Goal: Task Accomplishment & Management: Use online tool/utility

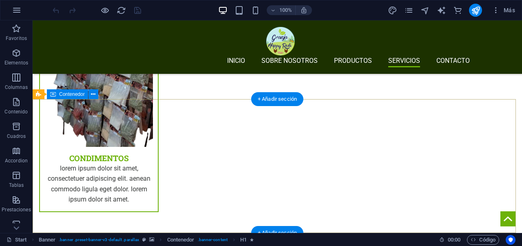
scroll to position [1766, 0]
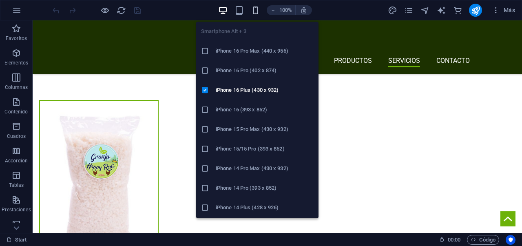
click at [254, 11] on icon "button" at bounding box center [255, 10] width 9 height 9
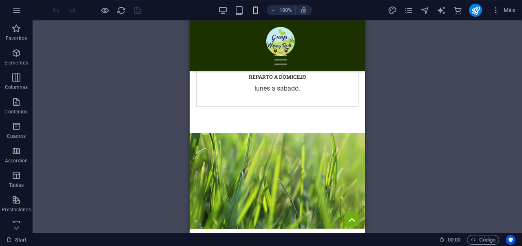
scroll to position [2760, 0]
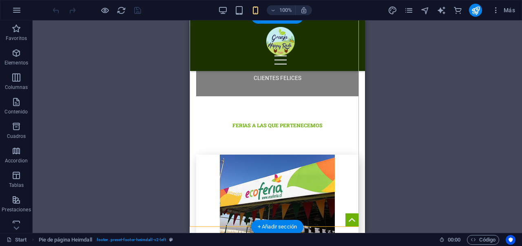
drag, startPoint x: 267, startPoint y: 168, endPoint x: 245, endPoint y: 169, distance: 22.4
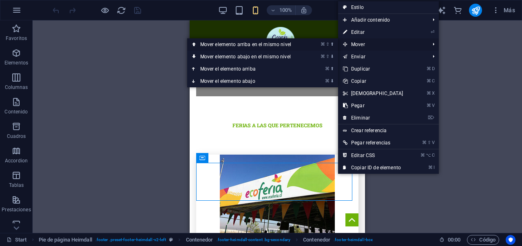
click at [276, 47] on link "⌘ ⇧ ⬆ Mover elemento arriba en el mismo nivel" at bounding box center [247, 44] width 120 height 12
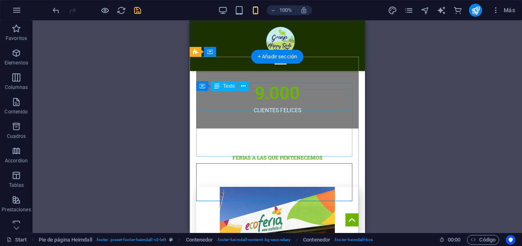
scroll to position [2720, 0]
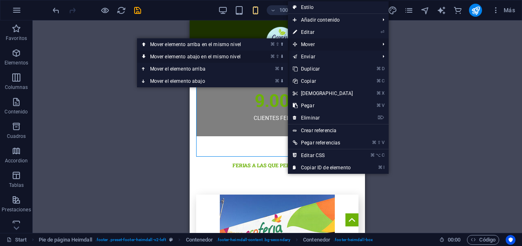
click at [230, 58] on link "⌘ ⇧ ⬇ Mover elemento abajo en el mismo nivel" at bounding box center [197, 57] width 120 height 12
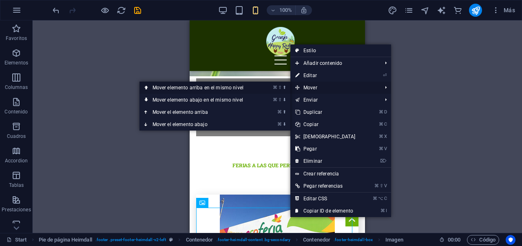
click at [209, 85] on link "⌘ ⇧ ⬆ Mover elemento arriba en el mismo nivel" at bounding box center [199, 88] width 120 height 12
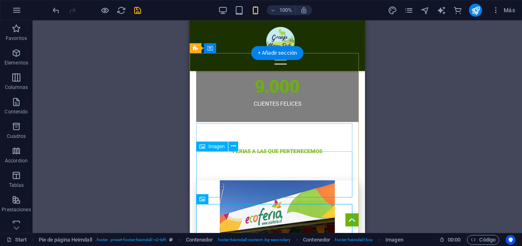
scroll to position [2740, 0]
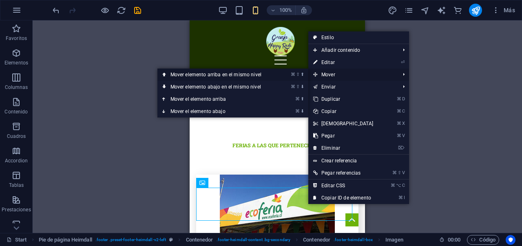
click at [255, 75] on link "⌘ ⇧ ⬆ Mover elemento arriba en el mismo nivel" at bounding box center [217, 74] width 120 height 12
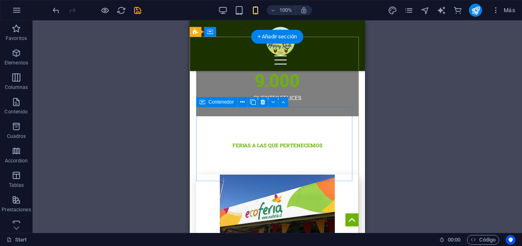
scroll to position [2742, 0]
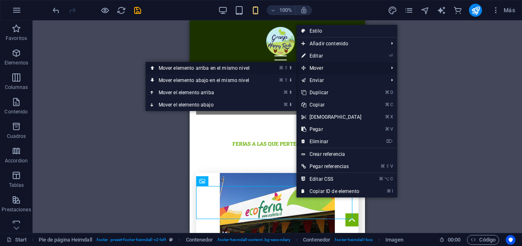
click at [250, 69] on link "⌘ ⇧ ⬆ Mover elemento arriba en el mismo nivel" at bounding box center [205, 68] width 120 height 12
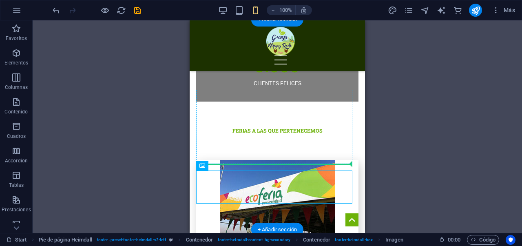
scroll to position [2757, 0]
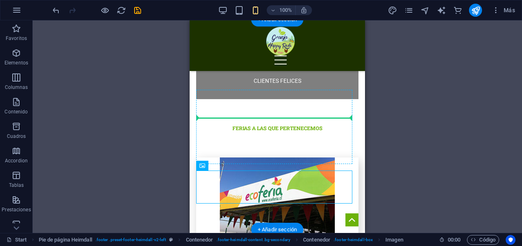
drag, startPoint x: 279, startPoint y: 206, endPoint x: 271, endPoint y: 111, distance: 94.8
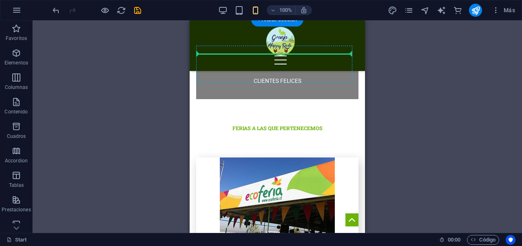
drag, startPoint x: 276, startPoint y: 136, endPoint x: 268, endPoint y: 62, distance: 73.8
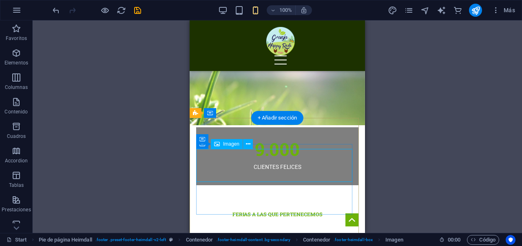
scroll to position [2673, 0]
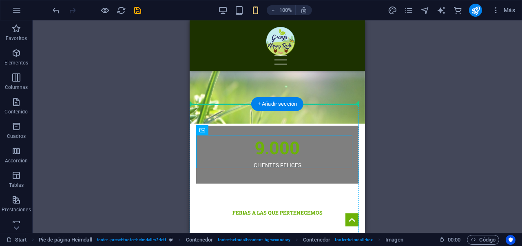
drag, startPoint x: 276, startPoint y: 149, endPoint x: 280, endPoint y: 124, distance: 25.1
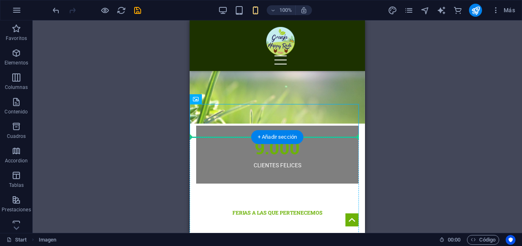
drag, startPoint x: 280, startPoint y: 123, endPoint x: 261, endPoint y: 148, distance: 31.7
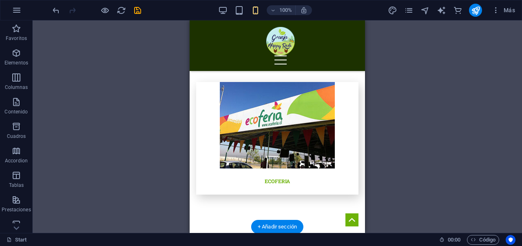
drag, startPoint x: 279, startPoint y: 117, endPoint x: 270, endPoint y: 147, distance: 31.6
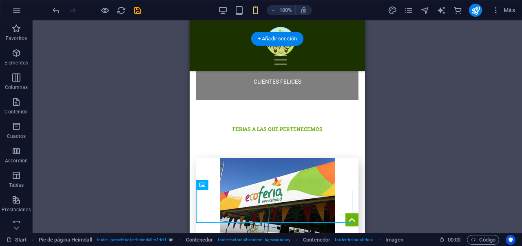
scroll to position [2760, 0]
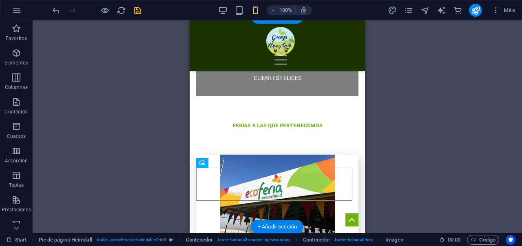
drag, startPoint x: 274, startPoint y: 201, endPoint x: 266, endPoint y: 181, distance: 21.4
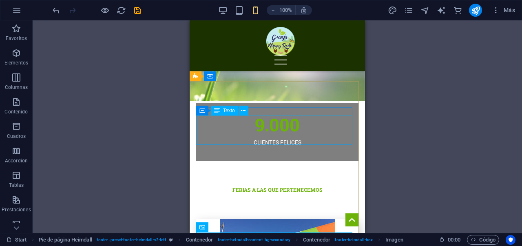
scroll to position [2688, 0]
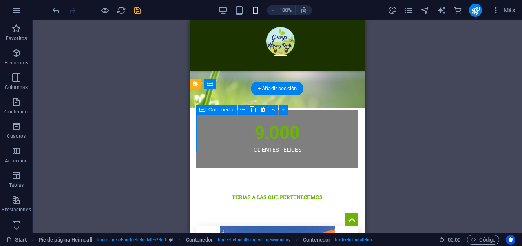
click at [245, 118] on div "Arrastra aquí para reemplazar el contenido existente. Si quieres crear un eleme…" at bounding box center [277, 126] width 489 height 212
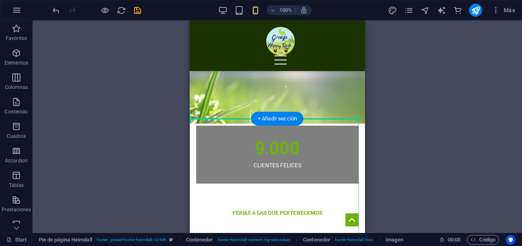
scroll to position [2658, 0]
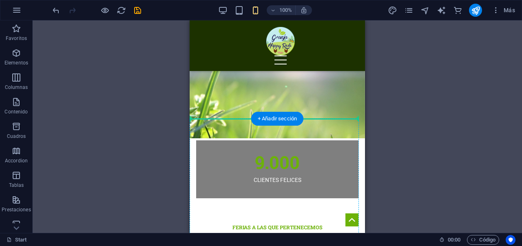
drag, startPoint x: 271, startPoint y: 181, endPoint x: 258, endPoint y: 127, distance: 55.3
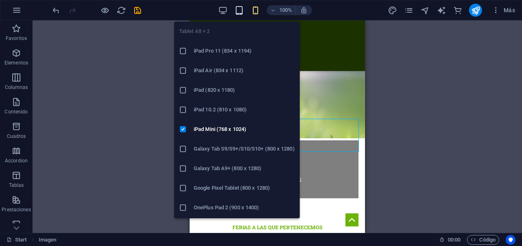
click at [239, 7] on icon "button" at bounding box center [238, 10] width 9 height 9
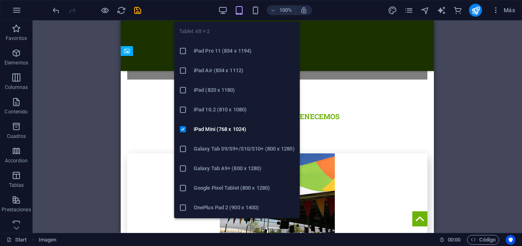
scroll to position [1831, 0]
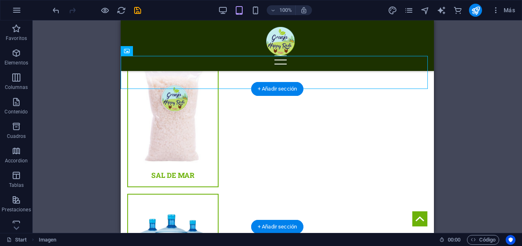
drag, startPoint x: 286, startPoint y: 73, endPoint x: 371, endPoint y: 149, distance: 113.7
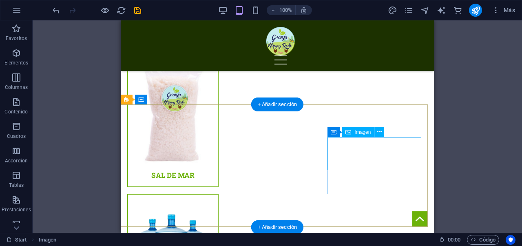
scroll to position [1782, 0]
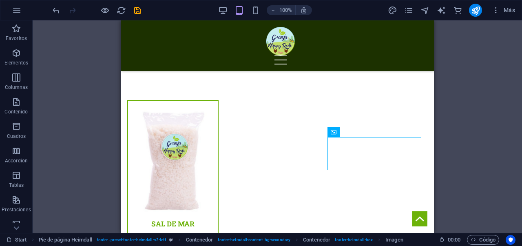
click at [479, 111] on div "H1 Banner Contenedor Logo Barra de menús H5 Predeterminado Imagen Contenedor Im…" at bounding box center [277, 126] width 489 height 212
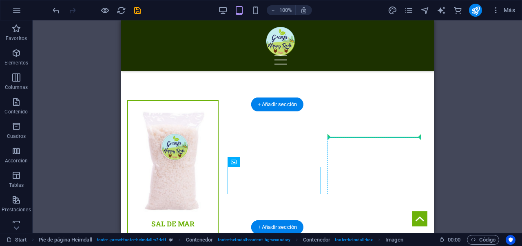
drag, startPoint x: 258, startPoint y: 181, endPoint x: 381, endPoint y: 151, distance: 126.3
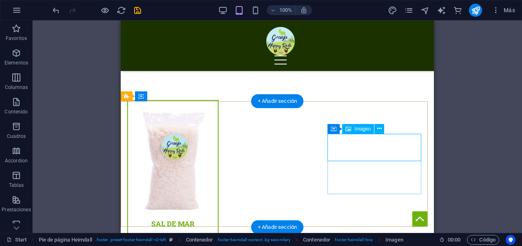
scroll to position [1785, 0]
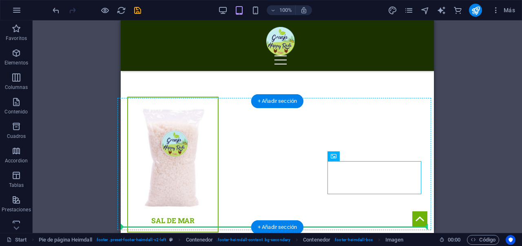
drag, startPoint x: 372, startPoint y: 177, endPoint x: 245, endPoint y: 177, distance: 127.5
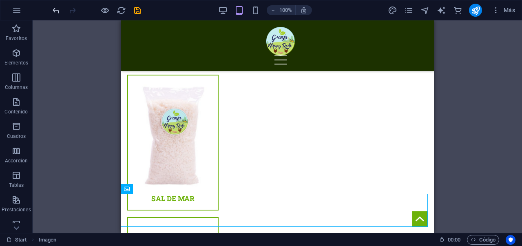
click at [60, 14] on icon "undo" at bounding box center [55, 10] width 9 height 9
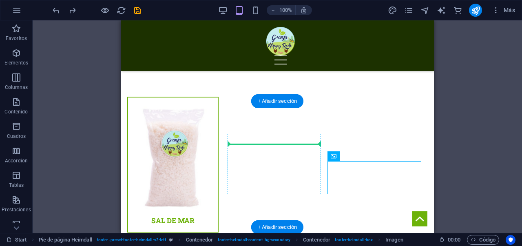
drag, startPoint x: 406, startPoint y: 186, endPoint x: 258, endPoint y: 159, distance: 150.7
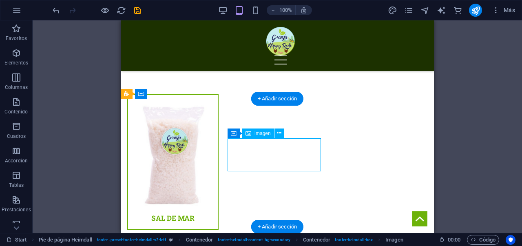
drag, startPoint x: 283, startPoint y: 150, endPoint x: 270, endPoint y: 164, distance: 19.6
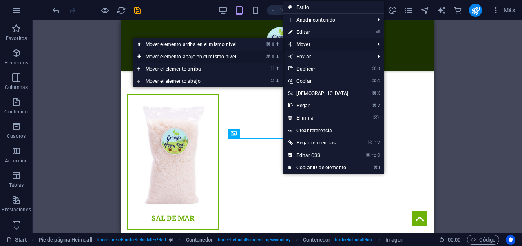
click at [215, 53] on link "⌘ ⇧ ⬇ Mover elemento abajo en el mismo nivel" at bounding box center [192, 57] width 120 height 12
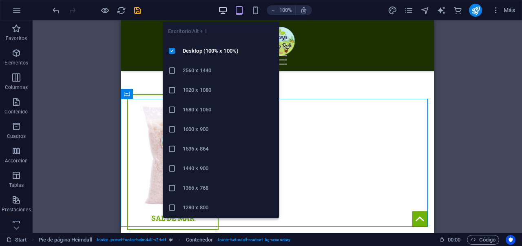
click at [225, 11] on icon "button" at bounding box center [222, 10] width 9 height 9
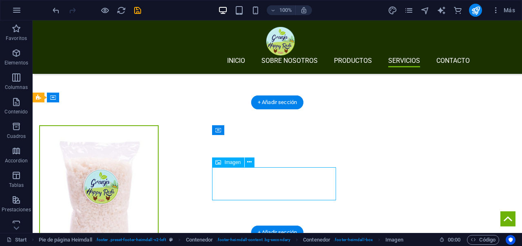
select select "px"
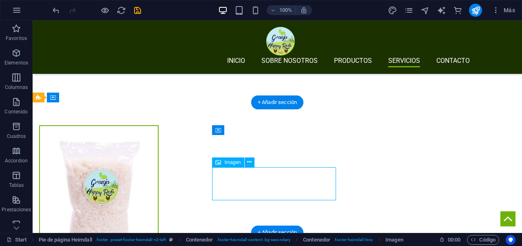
select select "px"
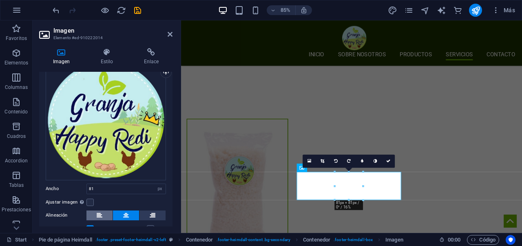
scroll to position [91, 0]
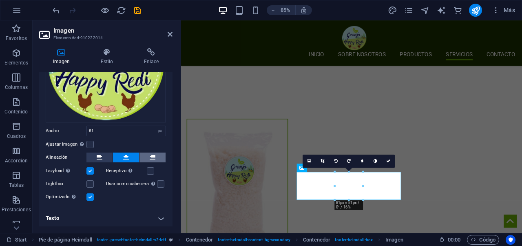
click at [152, 158] on icon at bounding box center [153, 157] width 6 height 10
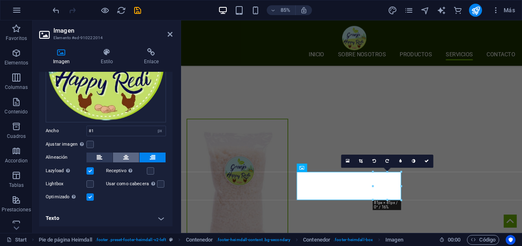
click at [134, 154] on button at bounding box center [126, 157] width 26 height 10
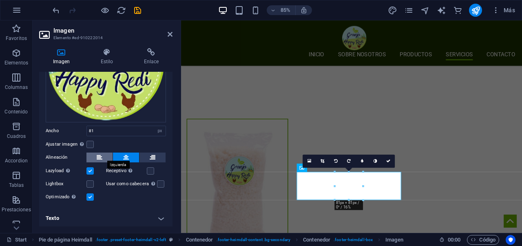
click at [100, 155] on icon at bounding box center [100, 157] width 6 height 10
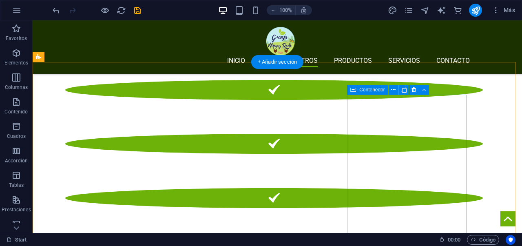
scroll to position [973, 0]
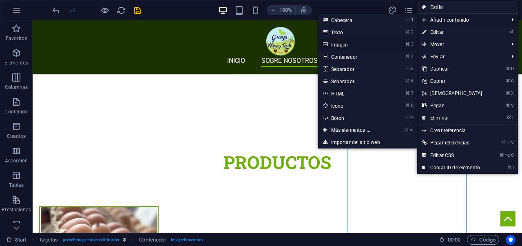
click at [363, 45] on link "⌘ 3 Imagen" at bounding box center [352, 44] width 68 height 12
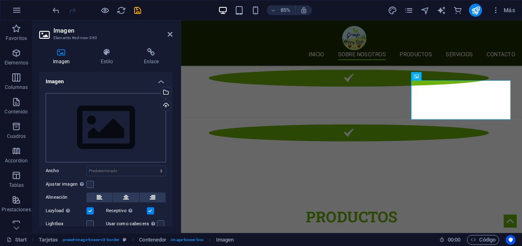
scroll to position [1062, 0]
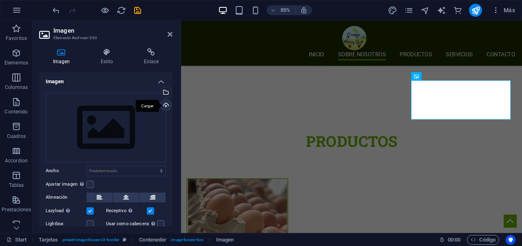
click at [163, 105] on div "Cargar" at bounding box center [165, 106] width 12 height 12
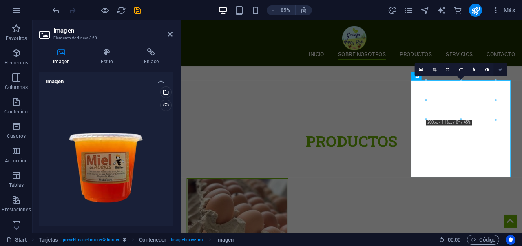
drag, startPoint x: 499, startPoint y: 67, endPoint x: 467, endPoint y: 47, distance: 38.4
click at [499, 68] on icon at bounding box center [500, 70] width 4 height 4
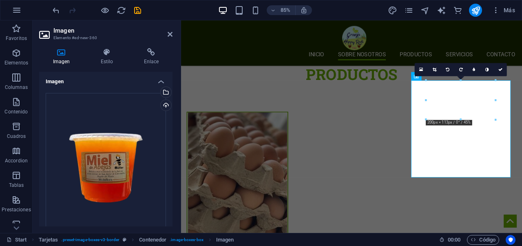
scroll to position [973, 0]
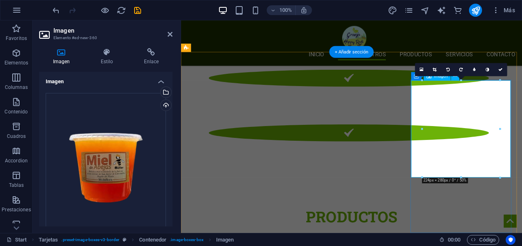
scroll to position [1062, 0]
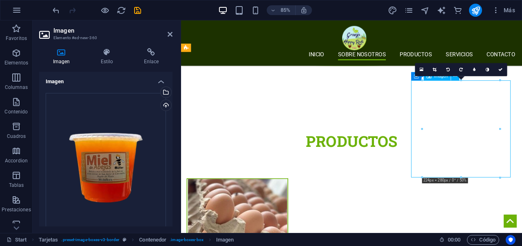
drag, startPoint x: 514, startPoint y: 154, endPoint x: 514, endPoint y: 159, distance: 5.7
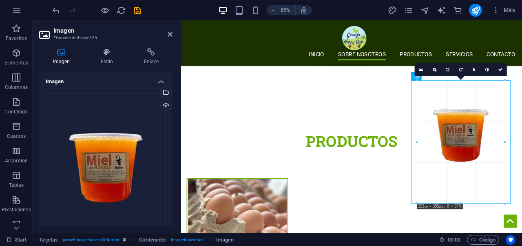
drag, startPoint x: 460, startPoint y: 176, endPoint x: 467, endPoint y: 206, distance: 31.3
type input "253"
select select "px"
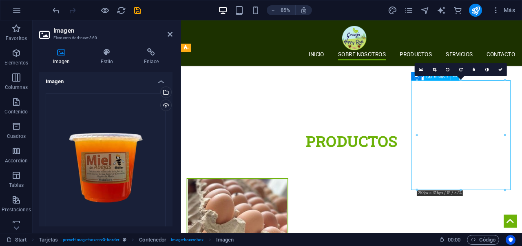
drag, startPoint x: 526, startPoint y: 179, endPoint x: 525, endPoint y: 197, distance: 18.4
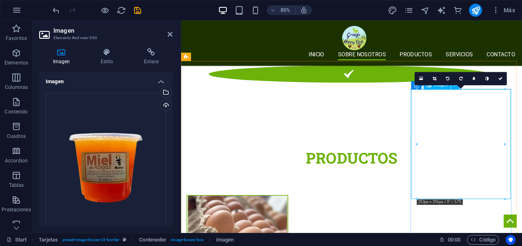
scroll to position [1029, 0]
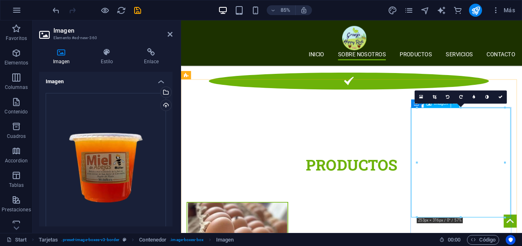
scroll to position [1040, 0]
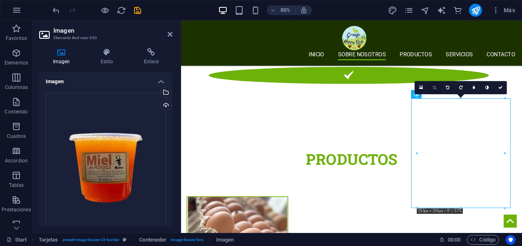
click at [432, 86] on icon at bounding box center [434, 88] width 4 height 4
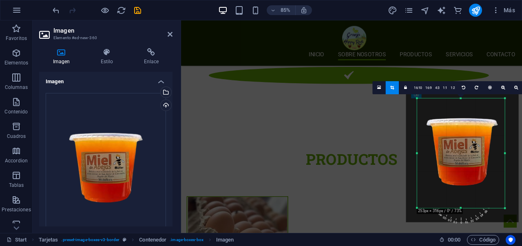
click at [462, 176] on div at bounding box center [462, 151] width 112 height 141
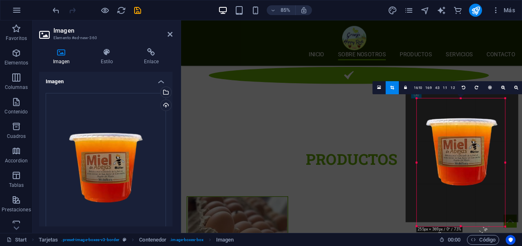
drag, startPoint x: 460, startPoint y: 207, endPoint x: 460, endPoint y: 229, distance: 22.4
click at [460, 227] on div "180 170 160 150 140 130 120 110 100 90 80 70 60 50 40 30 20 10 0 -10 -20 -30 -4…" at bounding box center [460, 163] width 88 height 128
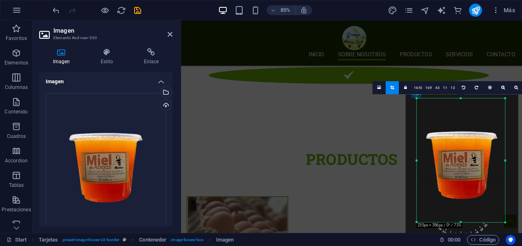
drag, startPoint x: 465, startPoint y: 203, endPoint x: 463, endPoint y: 215, distance: 11.6
click at [463, 215] on div at bounding box center [461, 165] width 112 height 141
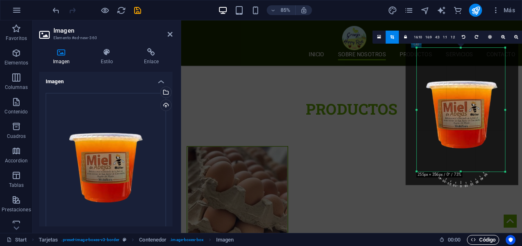
scroll to position [1100, 0]
click at [461, 168] on div at bounding box center [460, 169] width 88 height 2
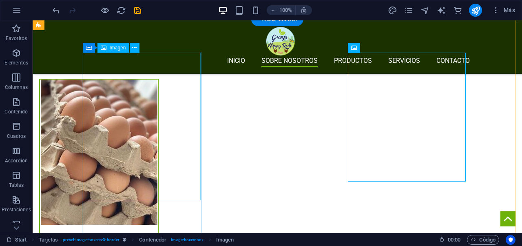
scroll to position [1011, 0]
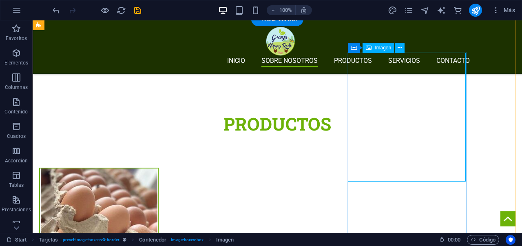
select select "px"
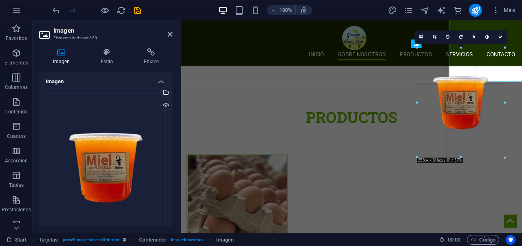
click at [416, 102] on div at bounding box center [417, 103] width 2 height 110
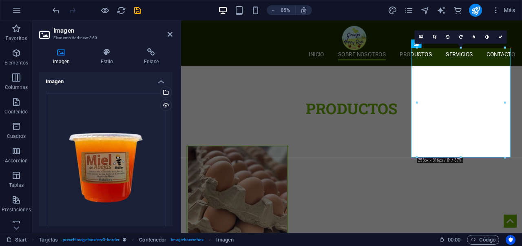
click at [436, 33] on link at bounding box center [434, 37] width 13 height 13
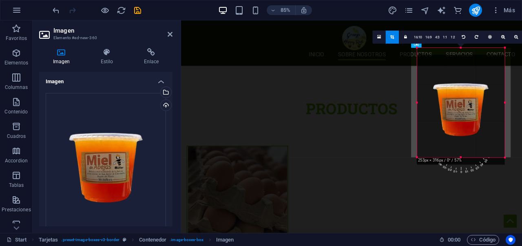
drag, startPoint x: 460, startPoint y: 142, endPoint x: 460, endPoint y: 150, distance: 8.2
click at [460, 150] on div at bounding box center [461, 110] width 88 height 110
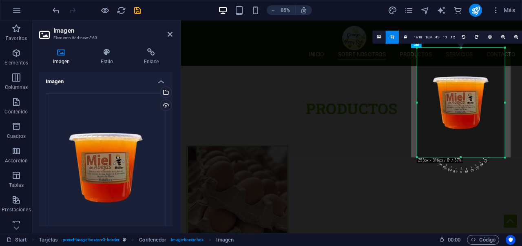
click at [460, 150] on div at bounding box center [461, 103] width 88 height 110
click at [463, 126] on div at bounding box center [461, 103] width 88 height 110
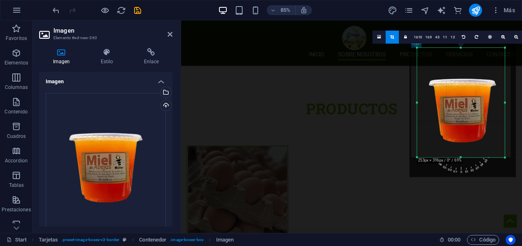
drag, startPoint x: 463, startPoint y: 126, endPoint x: 463, endPoint y: 134, distance: 9.0
click at [463, 134] on div at bounding box center [462, 110] width 106 height 133
drag, startPoint x: 460, startPoint y: 157, endPoint x: 460, endPoint y: 172, distance: 15.5
click at [460, 171] on div "180 170 160 150 140 130 120 110 100 90 80 70 60 50 40 30 20 10 0 -10 -20 -30 -4…" at bounding box center [460, 109] width 88 height 123
click at [469, 92] on div at bounding box center [462, 110] width 106 height 133
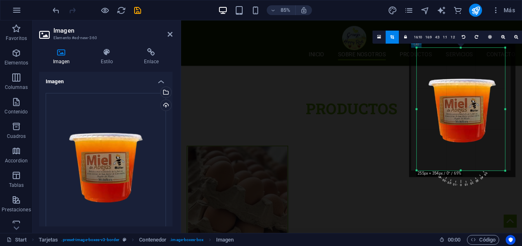
click at [391, 37] on icon at bounding box center [392, 37] width 4 height 4
type input "255"
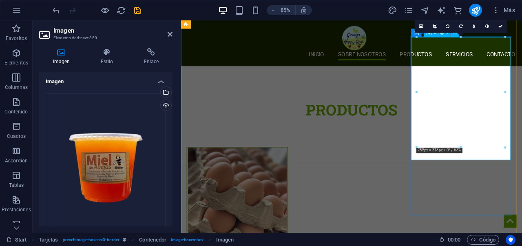
scroll to position [1096, 0]
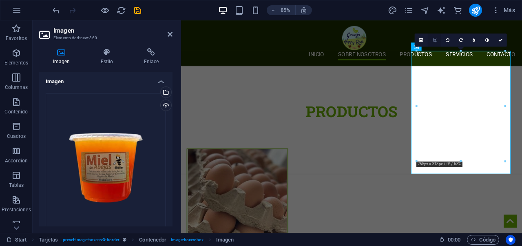
click at [436, 38] on icon at bounding box center [434, 40] width 4 height 4
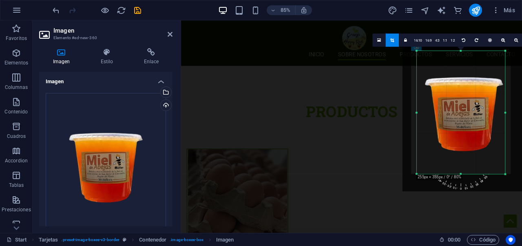
drag, startPoint x: 467, startPoint y: 106, endPoint x: 463, endPoint y: 99, distance: 8.0
click at [463, 99] on div at bounding box center [463, 114] width 123 height 154
drag, startPoint x: 245, startPoint y: 22, endPoint x: 389, endPoint y: 39, distance: 145.2
click at [389, 39] on link at bounding box center [391, 40] width 13 height 13
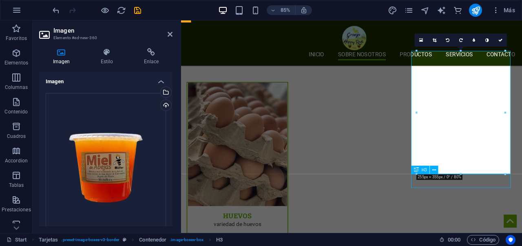
scroll to position [1007, 0]
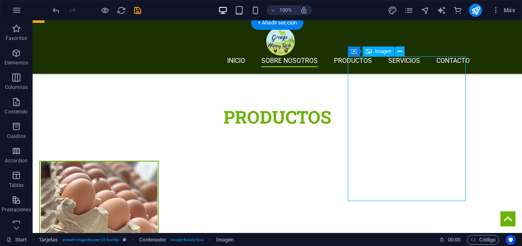
select select "px"
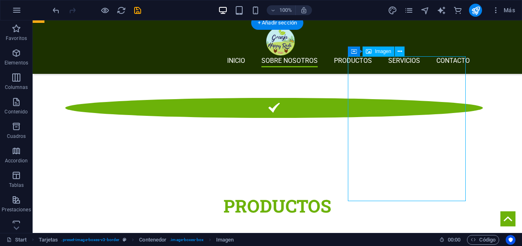
select select "px"
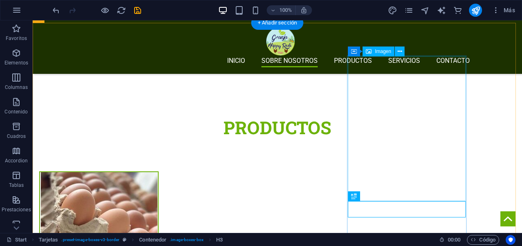
drag, startPoint x: 449, startPoint y: 178, endPoint x: 348, endPoint y: 206, distance: 105.4
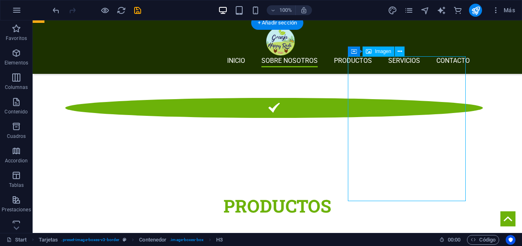
select select "px"
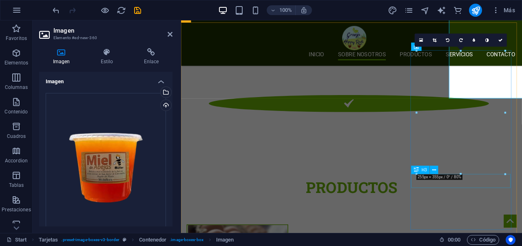
scroll to position [1096, 0]
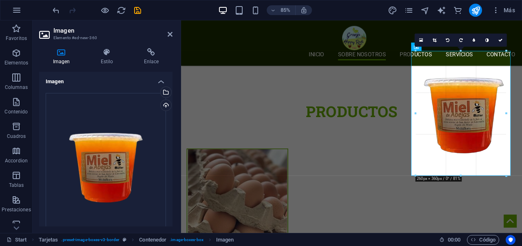
type input "260"
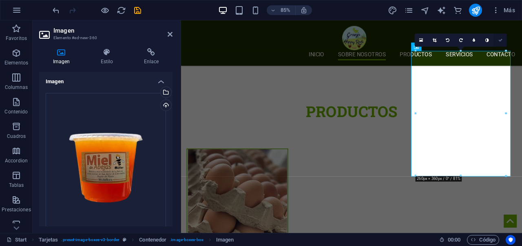
click at [501, 37] on link at bounding box center [499, 40] width 13 height 13
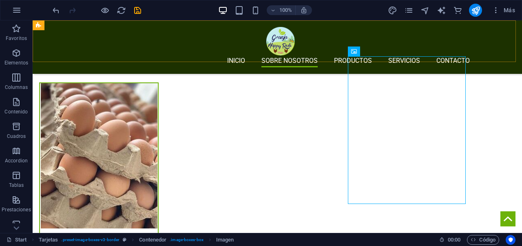
scroll to position [1007, 0]
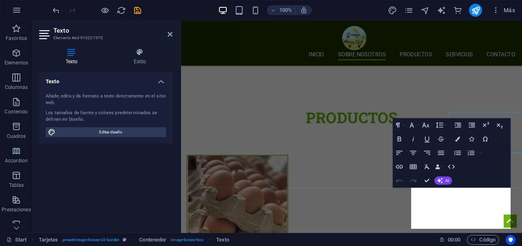
scroll to position [1099, 0]
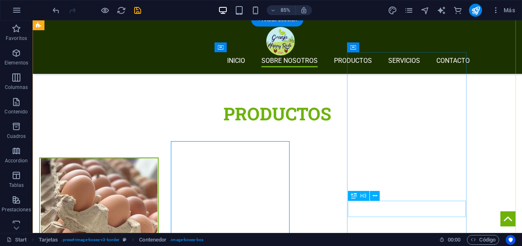
scroll to position [1011, 0]
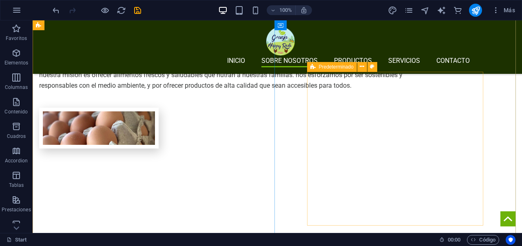
scroll to position [361, 0]
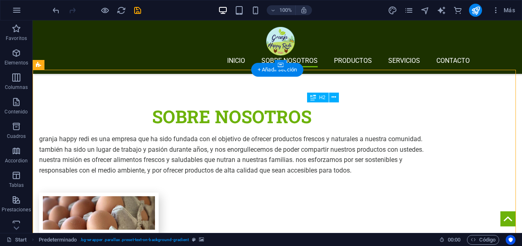
drag, startPoint x: 395, startPoint y: 117, endPoint x: 396, endPoint y: 109, distance: 8.2
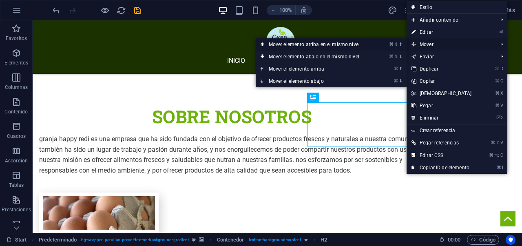
click at [354, 42] on link "⌘ ⇧ ⬆ Mover elemento arriba en el mismo nivel" at bounding box center [316, 44] width 120 height 12
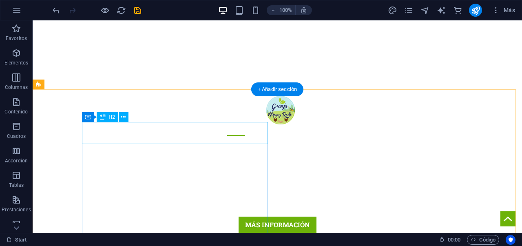
scroll to position [142, 0]
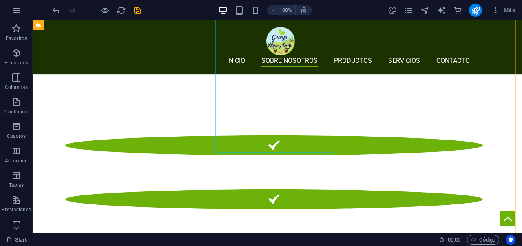
scroll to position [819, 0]
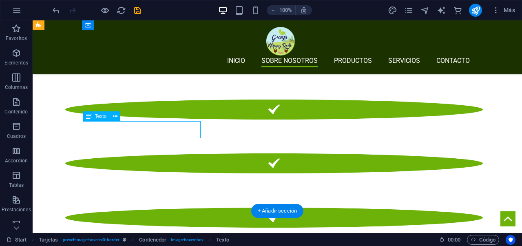
click at [144, 128] on div "Arrastra aquí para reemplazar el contenido existente. Si quieres crear un eleme…" at bounding box center [277, 126] width 489 height 212
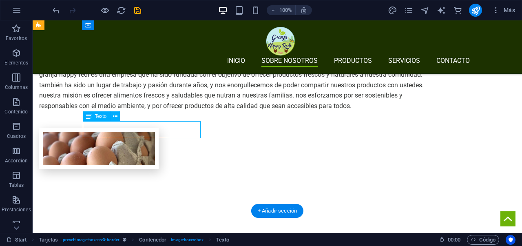
scroll to position [1255, 0]
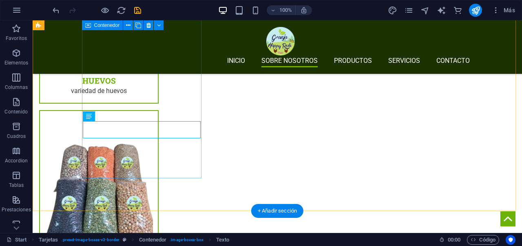
click at [151, 103] on div "Variedad de huevos" at bounding box center [99, 94] width 118 height 17
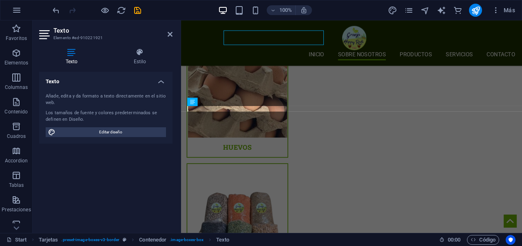
scroll to position [908, 0]
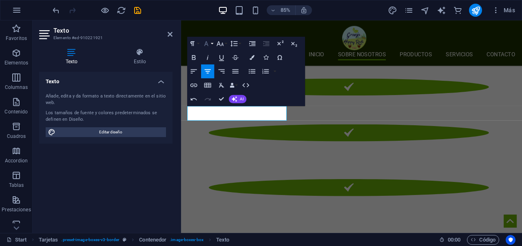
click at [213, 44] on button "Font Family" at bounding box center [207, 44] width 13 height 14
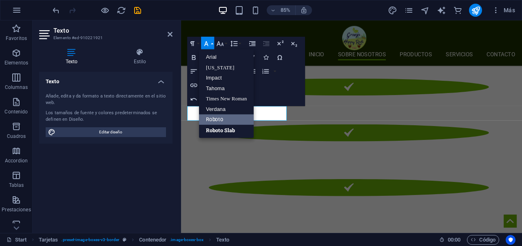
scroll to position [0, 0]
click at [225, 59] on link "Arial" at bounding box center [226, 57] width 55 height 11
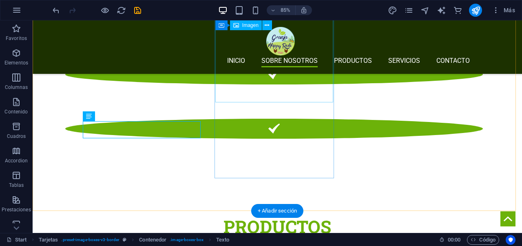
scroll to position [819, 0]
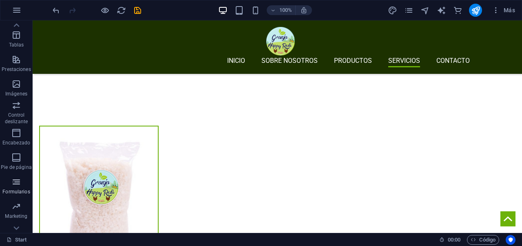
scroll to position [179, 0]
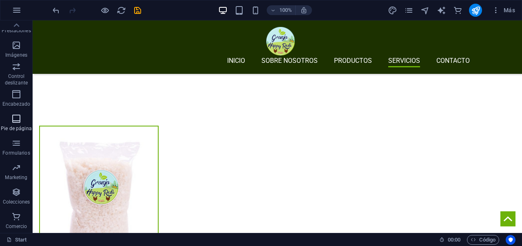
click at [20, 123] on span "Pie de página" at bounding box center [16, 124] width 33 height 20
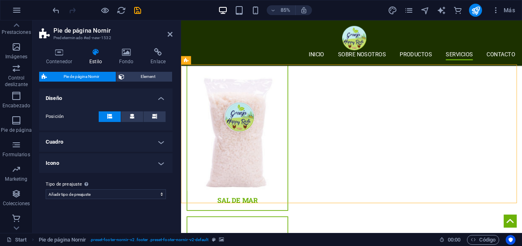
scroll to position [1874, 0]
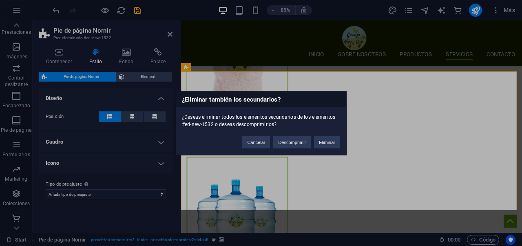
scroll to position [1740, 0]
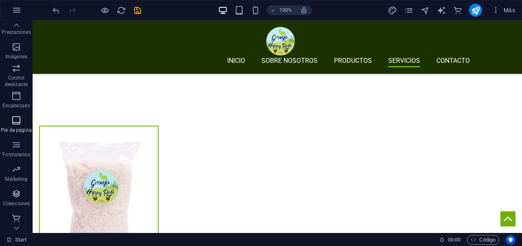
click at [9, 121] on span "Pie de página" at bounding box center [16, 125] width 33 height 20
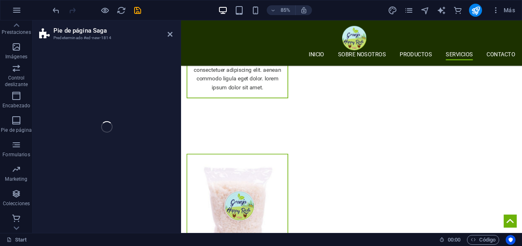
scroll to position [1874, 0]
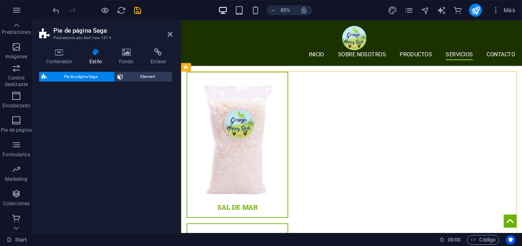
select select "rem"
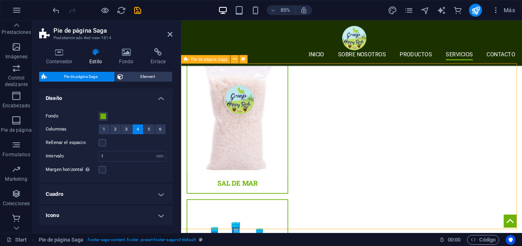
scroll to position [1915, 0]
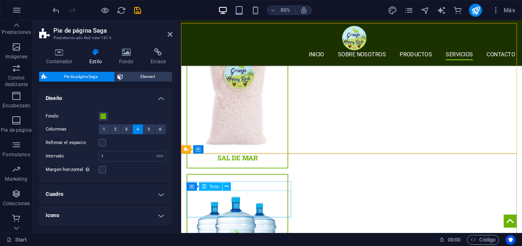
scroll to position [1932, 0]
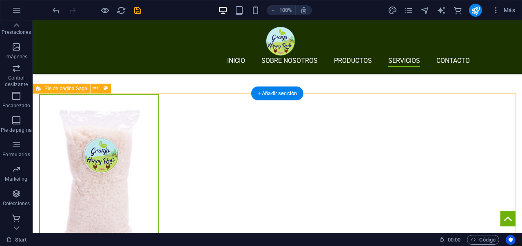
scroll to position [1773, 0]
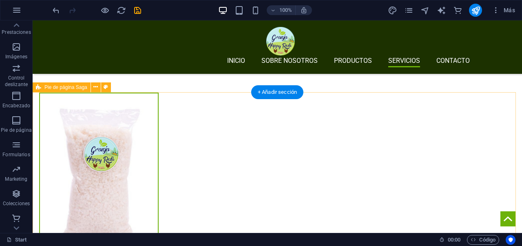
scroll to position [1775, 0]
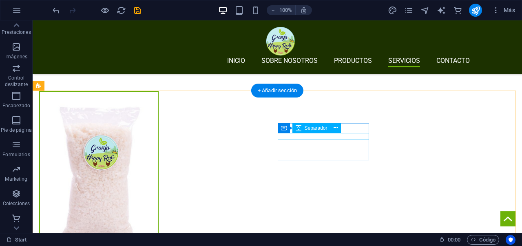
drag, startPoint x: 363, startPoint y: 151, endPoint x: 330, endPoint y: 133, distance: 36.7
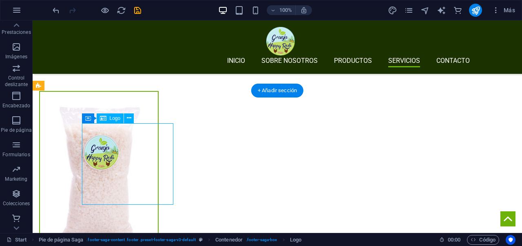
click at [151, 174] on div "Arrastra aquí para reemplazar el contenido existente. Si quieres crear un eleme…" at bounding box center [277, 126] width 489 height 212
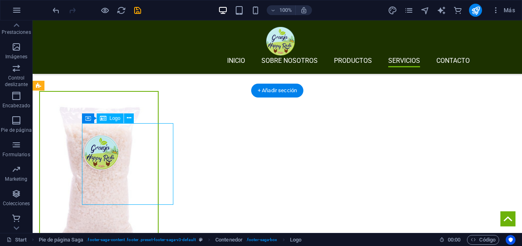
select select "px"
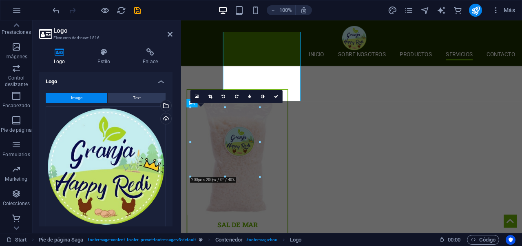
scroll to position [1864, 0]
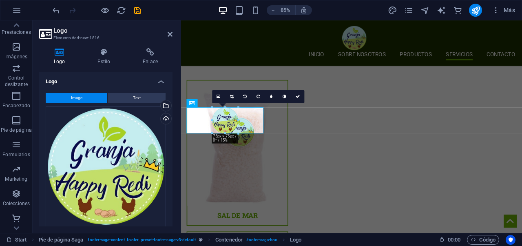
drag, startPoint x: 259, startPoint y: 176, endPoint x: 183, endPoint y: 125, distance: 91.7
type input "75"
click at [297, 97] on icon at bounding box center [297, 97] width 4 height 4
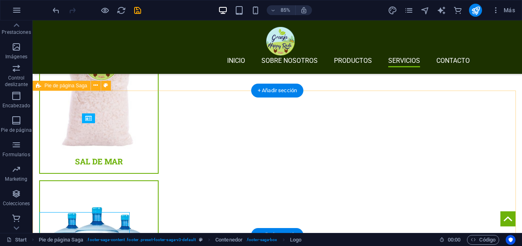
scroll to position [1775, 0]
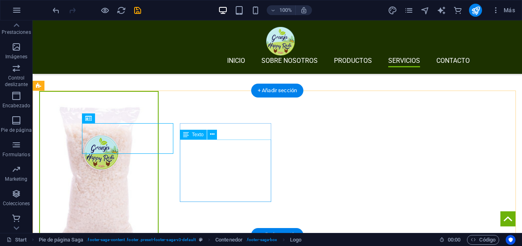
drag, startPoint x: 261, startPoint y: 145, endPoint x: 128, endPoint y: 165, distance: 134.8
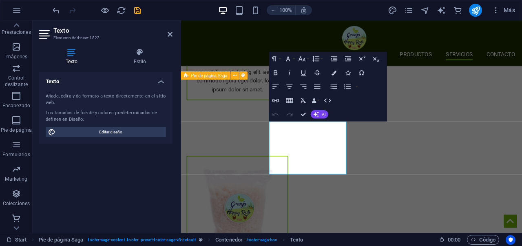
scroll to position [1864, 0]
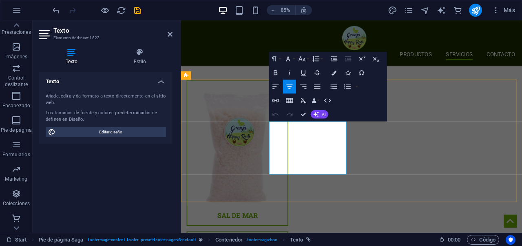
drag, startPoint x: 346, startPoint y: 177, endPoint x: 319, endPoint y: 174, distance: 27.0
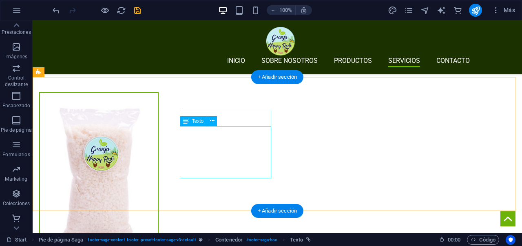
scroll to position [1792, 0]
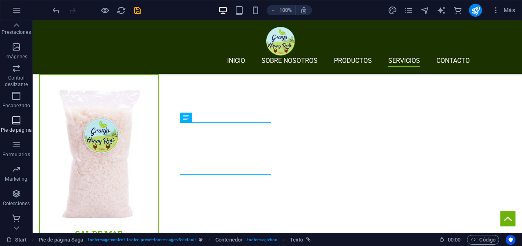
click at [13, 124] on icon "button" at bounding box center [16, 120] width 10 height 10
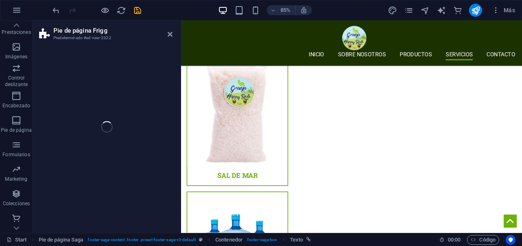
scroll to position [1932, 0]
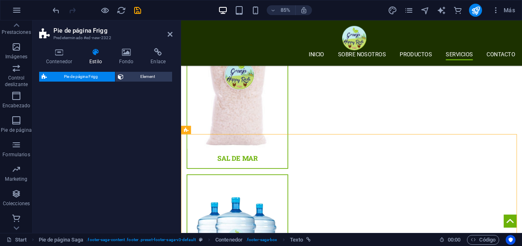
select select "rem"
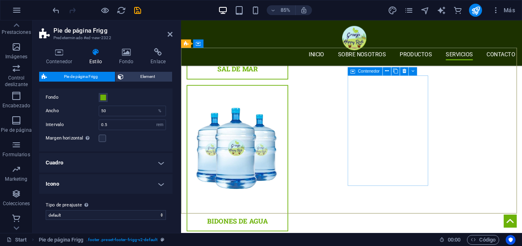
scroll to position [2035, 0]
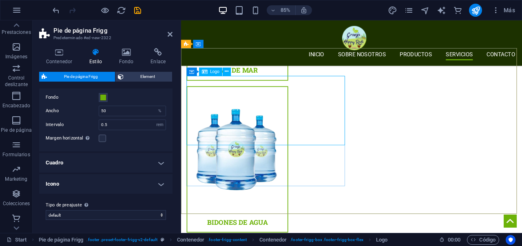
select select "px"
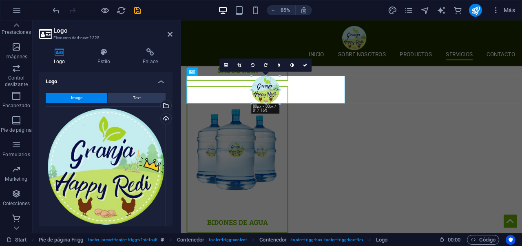
drag, startPoint x: 300, startPoint y: 145, endPoint x: 45, endPoint y: 86, distance: 261.4
type input "80"
click at [308, 66] on link at bounding box center [304, 64] width 13 height 13
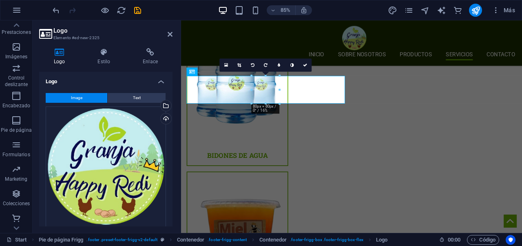
scroll to position [1946, 0]
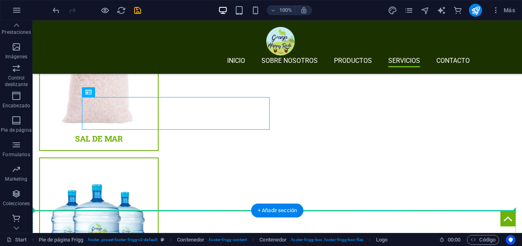
scroll to position [1935, 0]
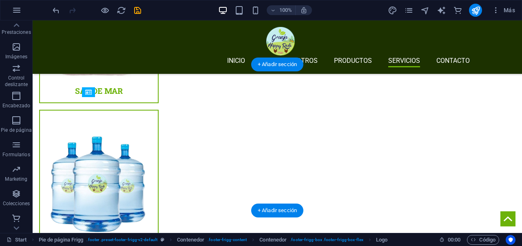
drag, startPoint x: 173, startPoint y: 190, endPoint x: 174, endPoint y: 172, distance: 17.9
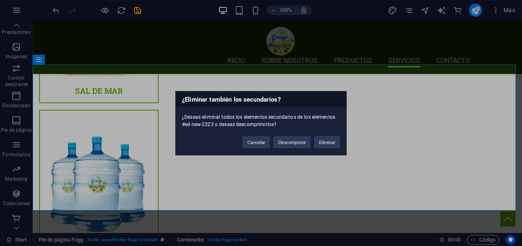
scroll to position [1932, 0]
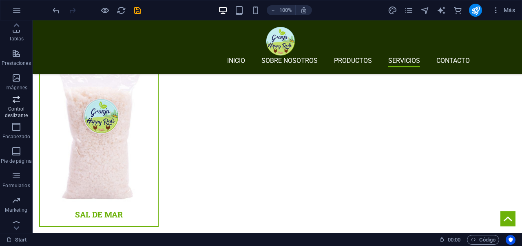
scroll to position [137, 0]
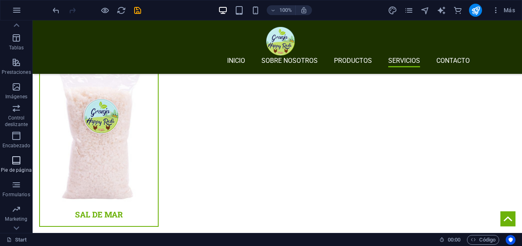
click at [18, 161] on icon "button" at bounding box center [16, 160] width 10 height 10
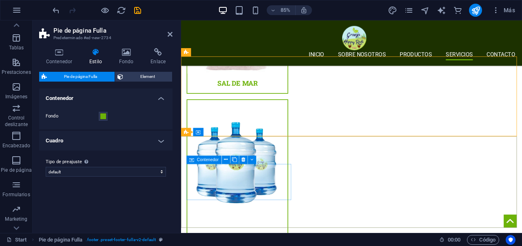
scroll to position [2025, 0]
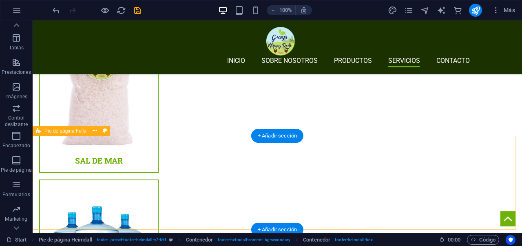
scroll to position [1866, 0]
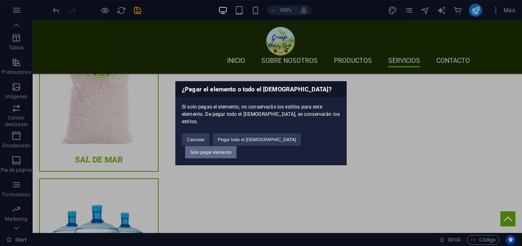
click at [236, 148] on button "Solo pegar elemento" at bounding box center [210, 152] width 51 height 12
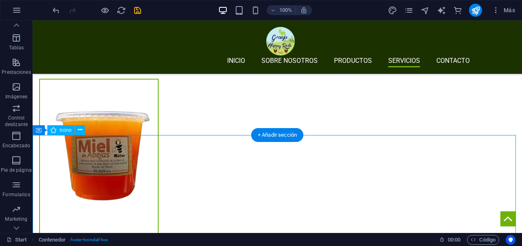
scroll to position [2179, 0]
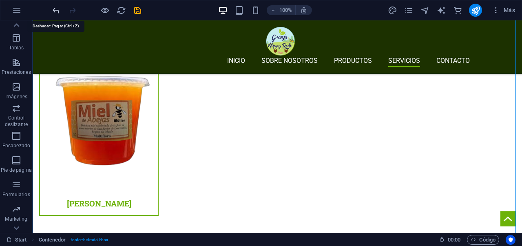
click at [59, 8] on icon "undo" at bounding box center [55, 10] width 9 height 9
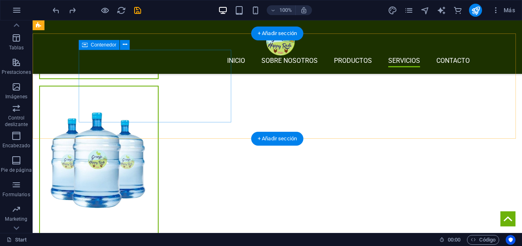
scroll to position [1957, 0]
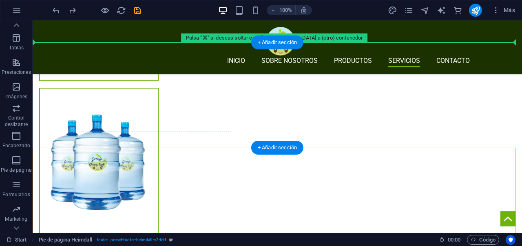
drag, startPoint x: 180, startPoint y: 195, endPoint x: 179, endPoint y: 92, distance: 103.1
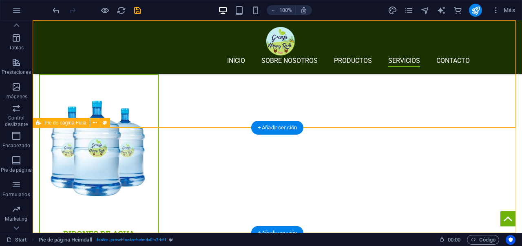
scroll to position [1979, 0]
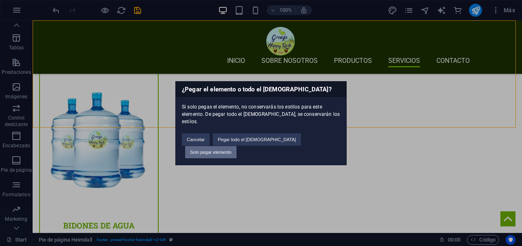
drag, startPoint x: 311, startPoint y: 144, endPoint x: 275, endPoint y: 123, distance: 41.1
click at [236, 146] on button "Solo pegar elemento" at bounding box center [210, 152] width 51 height 12
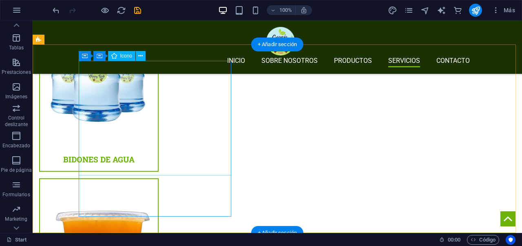
scroll to position [2062, 0]
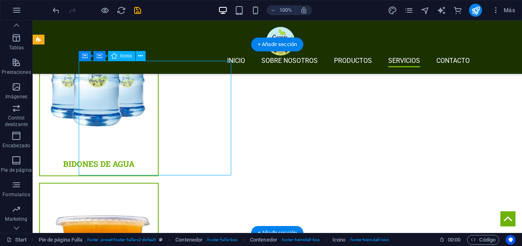
select select "xMidYMid"
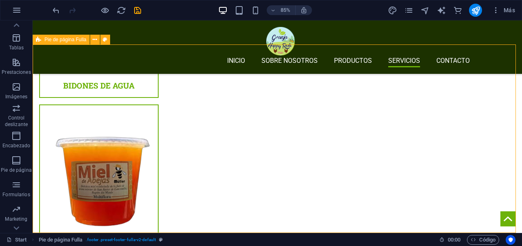
scroll to position [2062, 0]
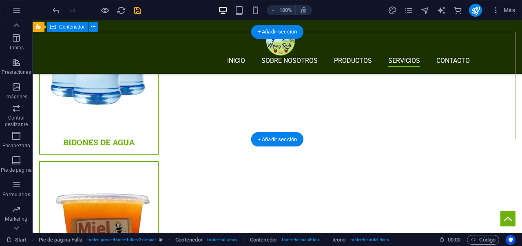
scroll to position [1967, 0]
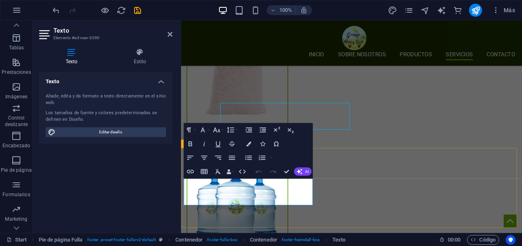
scroll to position [2025, 0]
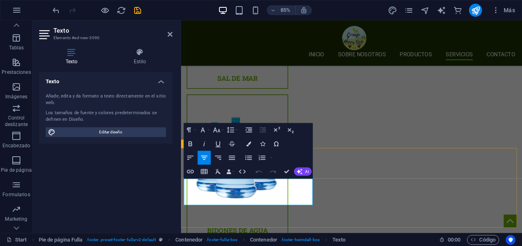
drag, startPoint x: 315, startPoint y: 232, endPoint x: 209, endPoint y: 231, distance: 105.1
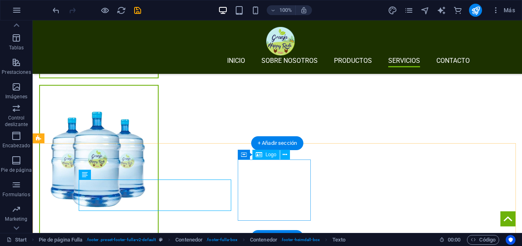
scroll to position [1963, 0]
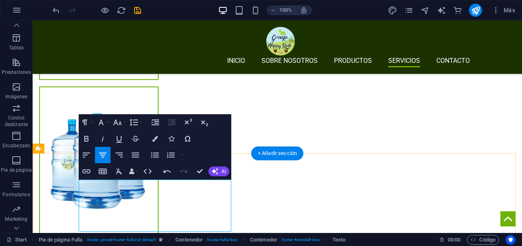
scroll to position [1953, 0]
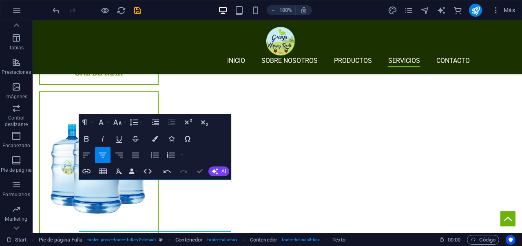
click at [201, 172] on icon "button" at bounding box center [200, 171] width 6 height 6
click at [200, 172] on icon "button" at bounding box center [200, 171] width 6 height 6
click at [202, 173] on button "Confirm (⌘+⏎)" at bounding box center [199, 171] width 15 height 16
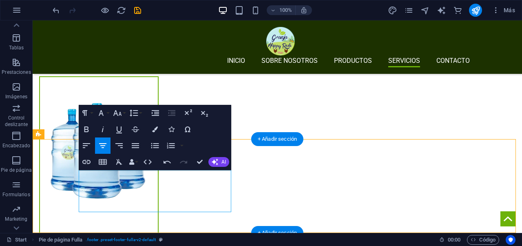
scroll to position [1967, 0]
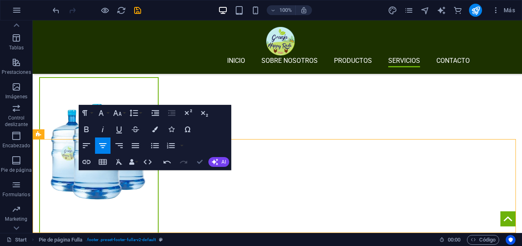
click at [200, 164] on icon "button" at bounding box center [200, 162] width 6 height 6
click at [200, 162] on icon "button" at bounding box center [200, 162] width 6 height 6
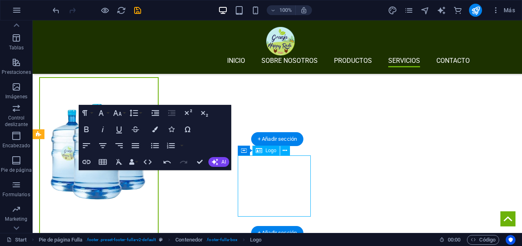
drag, startPoint x: 273, startPoint y: 187, endPoint x: 303, endPoint y: 494, distance: 307.9
select select "px"
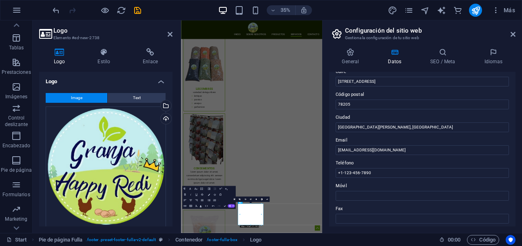
scroll to position [95, 0]
click at [508, 36] on header "Configuración del sitio web Gestiona la configuración de tu sitio web" at bounding box center [422, 30] width 185 height 21
click at [512, 37] on header "Configuración del sitio web Gestiona la configuración de tu sitio web" at bounding box center [422, 30] width 185 height 21
click at [513, 35] on icon at bounding box center [512, 34] width 5 height 7
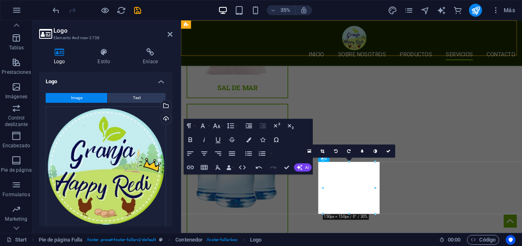
scroll to position [2025, 0]
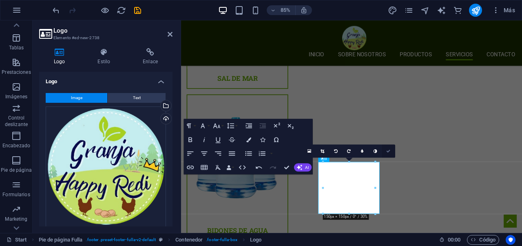
drag, startPoint x: 390, startPoint y: 152, endPoint x: 354, endPoint y: 132, distance: 41.0
click at [390, 152] on icon at bounding box center [388, 151] width 4 height 4
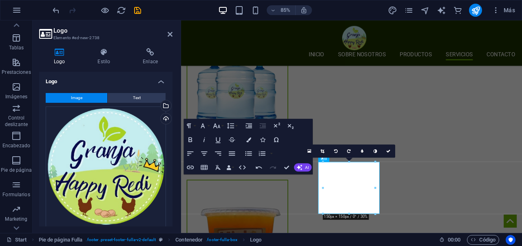
scroll to position [1936, 0]
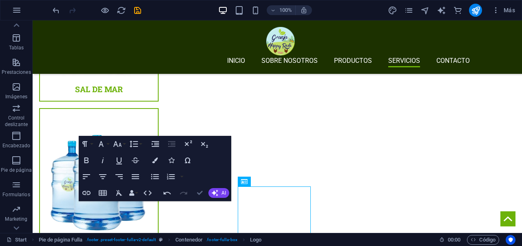
click at [198, 194] on icon "button" at bounding box center [200, 193] width 6 height 6
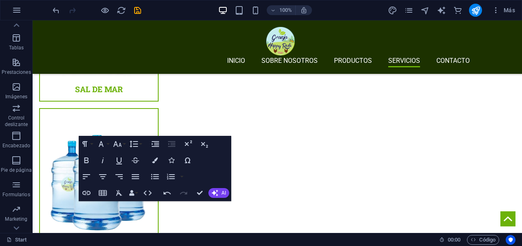
click at [139, 10] on icon "save" at bounding box center [137, 10] width 9 height 9
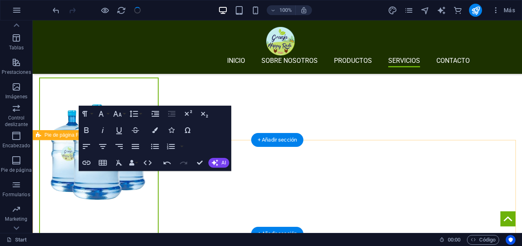
scroll to position [1967, 0]
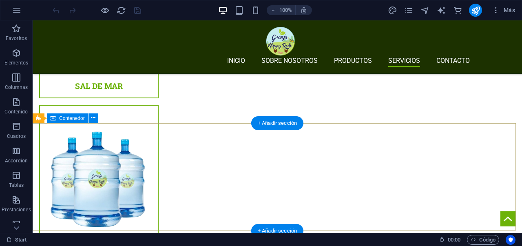
scroll to position [1967, 0]
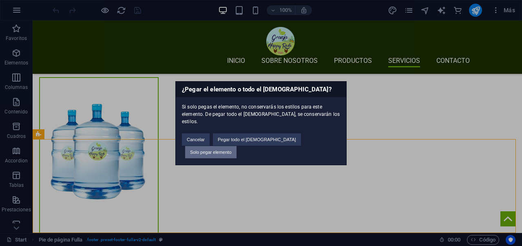
click at [236, 146] on button "Solo pegar elemento" at bounding box center [210, 152] width 51 height 12
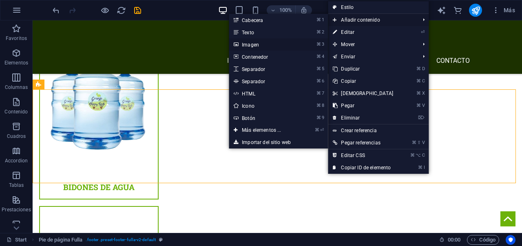
click at [281, 44] on link "⌘ 3 Imagen" at bounding box center [263, 44] width 68 height 12
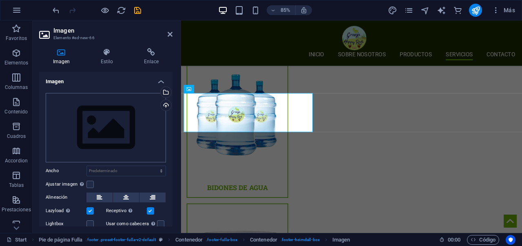
scroll to position [2106, 0]
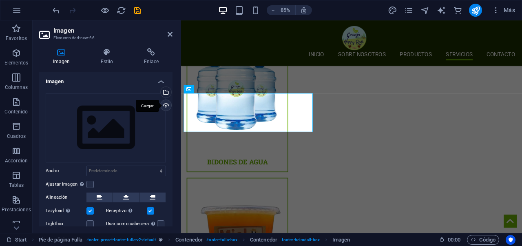
click at [163, 108] on div "Cargar" at bounding box center [165, 106] width 12 height 12
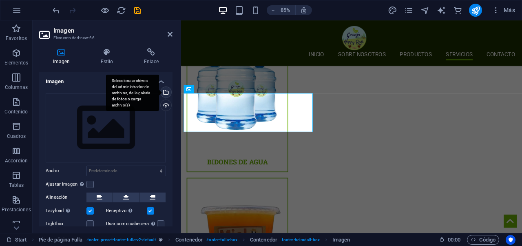
click at [163, 94] on div "Selecciona archivos del administrador de archivos, de la galería de fotos o car…" at bounding box center [165, 93] width 12 height 12
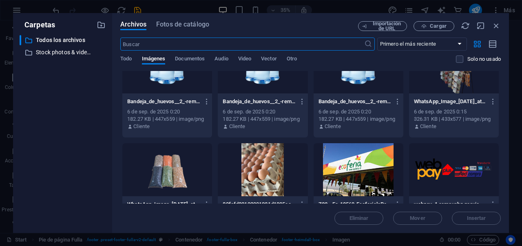
scroll to position [135, 0]
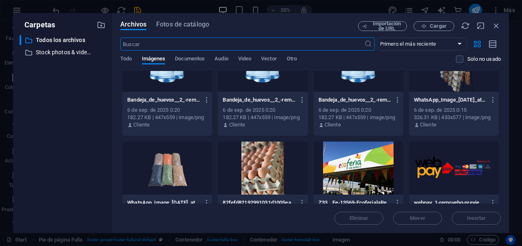
click at [423, 151] on div at bounding box center [454, 167] width 90 height 53
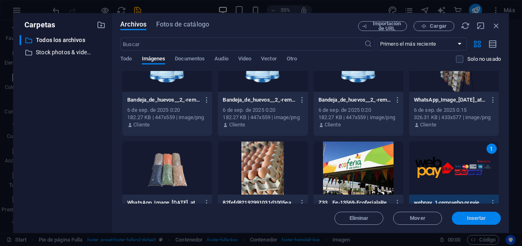
click at [490, 216] on span "Insertar" at bounding box center [476, 218] width 42 height 5
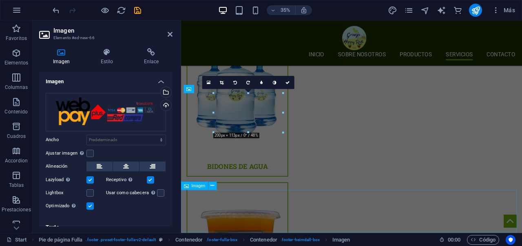
scroll to position [2090, 0]
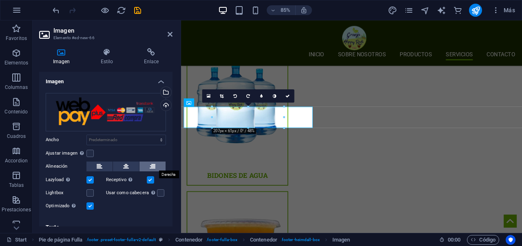
click at [146, 167] on button at bounding box center [152, 166] width 26 height 10
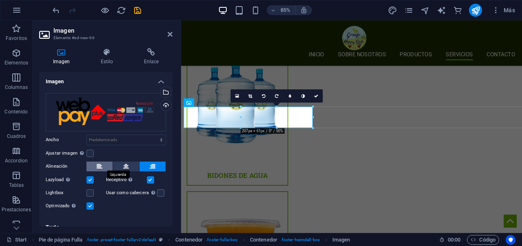
click at [99, 165] on icon at bounding box center [100, 166] width 6 height 10
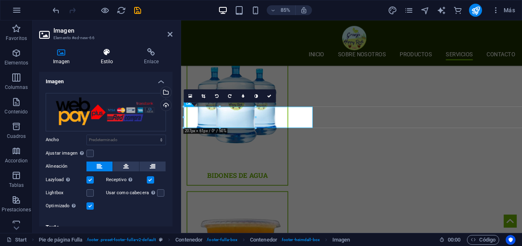
click at [112, 57] on h4 "Estilo" at bounding box center [108, 56] width 43 height 17
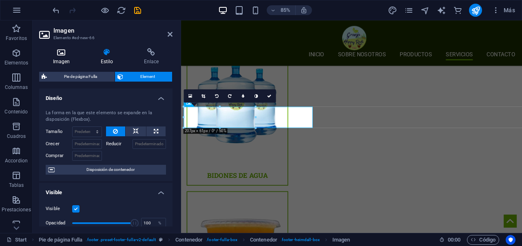
click at [60, 61] on h4 "Imagen" at bounding box center [63, 56] width 48 height 17
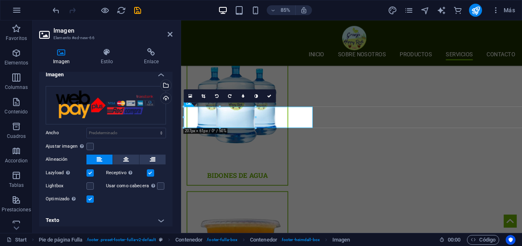
scroll to position [10, 0]
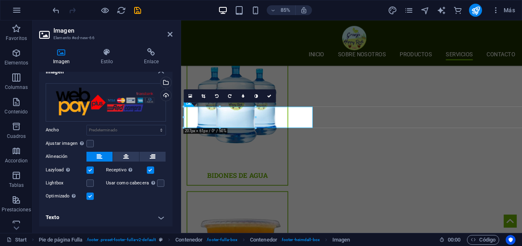
click at [164, 215] on h4 "Texto" at bounding box center [105, 217] width 133 height 20
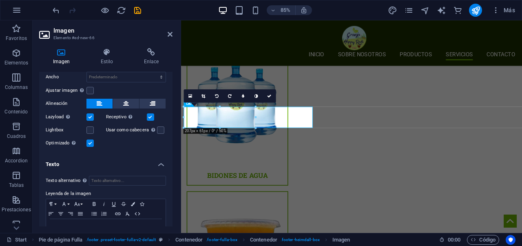
scroll to position [86, 0]
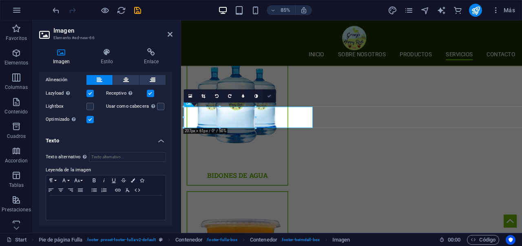
click at [269, 96] on icon at bounding box center [269, 96] width 4 height 4
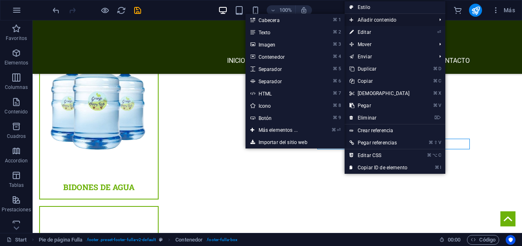
click at [390, 23] on span "Añadir contenido" at bounding box center [388, 20] width 88 height 12
click at [307, 45] on link "⌘ 3 Imagen" at bounding box center [279, 44] width 68 height 12
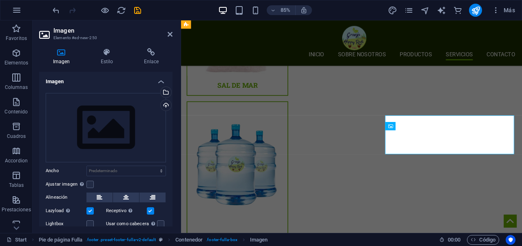
scroll to position [2090, 0]
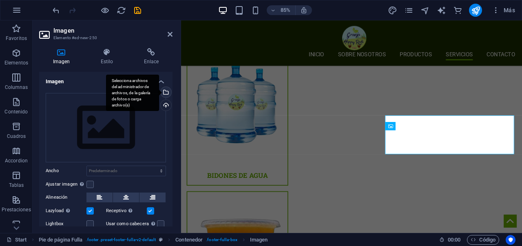
click at [165, 90] on div "Selecciona archivos del administrador de archivos, de la galería de fotos o car…" at bounding box center [165, 93] width 12 height 12
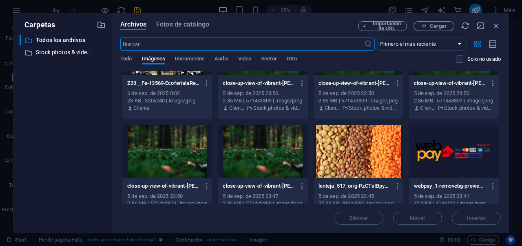
scroll to position [352, 0]
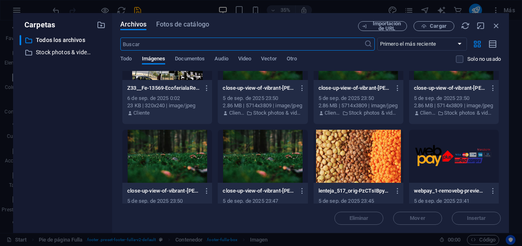
click at [440, 141] on div at bounding box center [454, 156] width 90 height 53
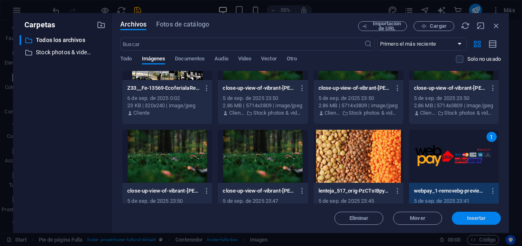
click at [480, 222] on button "Insertar" at bounding box center [476, 217] width 49 height 13
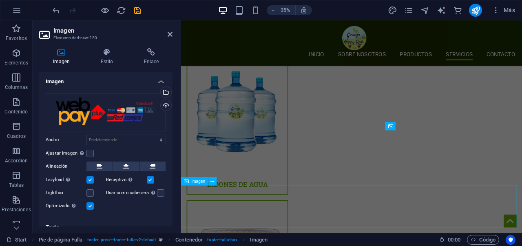
scroll to position [2090, 0]
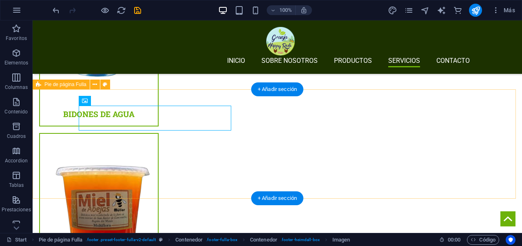
scroll to position [2017, 0]
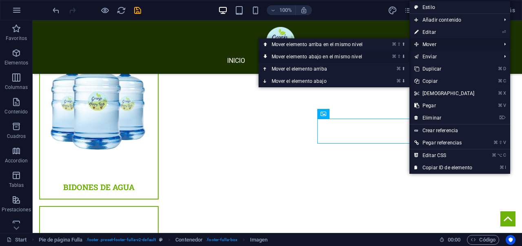
drag, startPoint x: 364, startPoint y: 55, endPoint x: 331, endPoint y: 35, distance: 38.7
click at [364, 55] on link "⌘ ⇧ ⬇ Mover elemento abajo en el mismo nivel" at bounding box center [318, 57] width 120 height 12
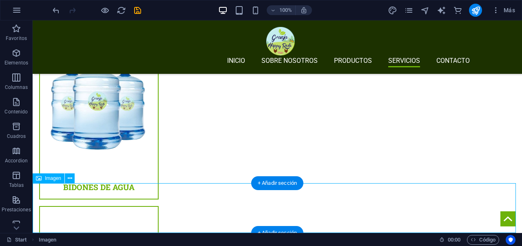
scroll to position [1967, 0]
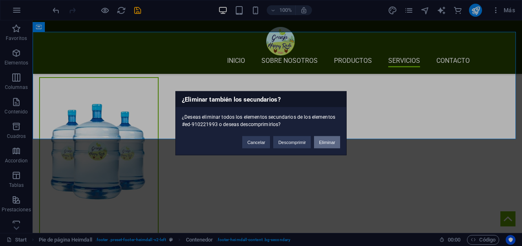
drag, startPoint x: 318, startPoint y: 139, endPoint x: 286, endPoint y: 119, distance: 38.1
click at [318, 139] on button "Eliminar" at bounding box center [327, 142] width 26 height 12
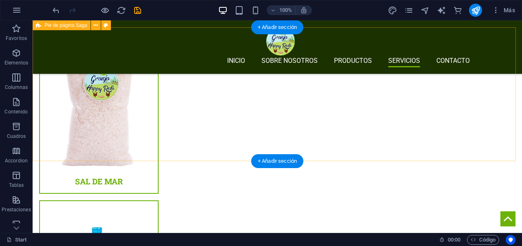
scroll to position [1838, 0]
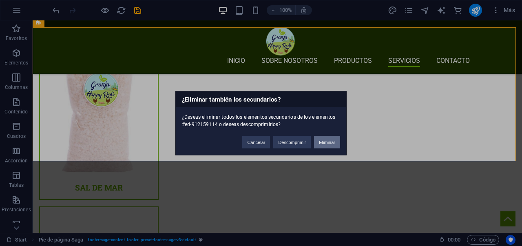
click at [334, 145] on button "Eliminar" at bounding box center [327, 142] width 26 height 12
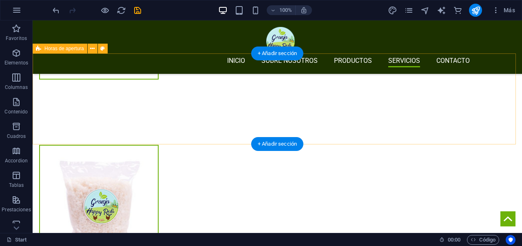
scroll to position [1712, 0]
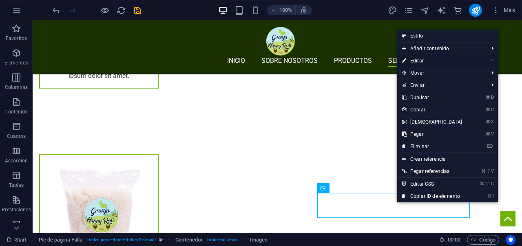
click at [424, 64] on link "⏎ Editar" at bounding box center [432, 61] width 70 height 12
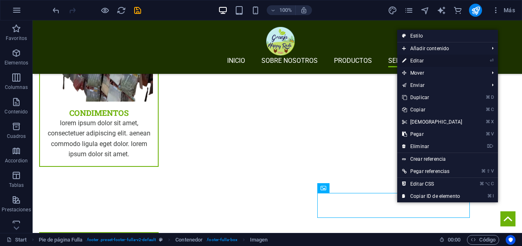
scroll to position [1784, 0]
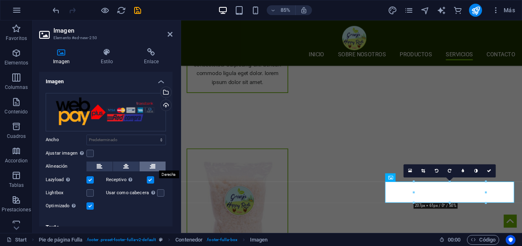
click at [151, 169] on icon at bounding box center [153, 166] width 6 height 10
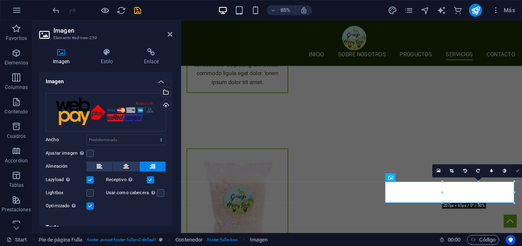
drag, startPoint x: 519, startPoint y: 171, endPoint x: 484, endPoint y: 150, distance: 40.8
click at [519, 171] on icon at bounding box center [517, 171] width 4 height 4
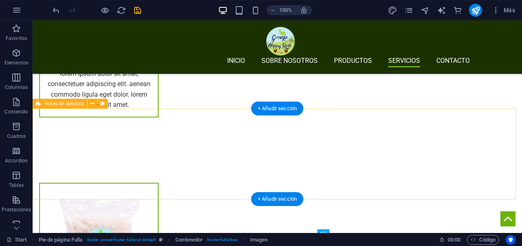
scroll to position [1727, 0]
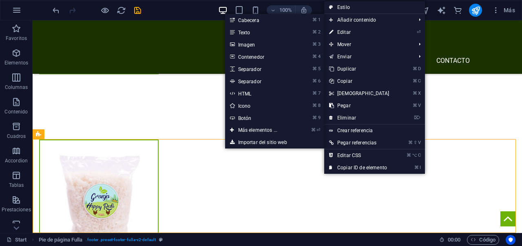
click at [357, 8] on link "Estilo" at bounding box center [374, 7] width 101 height 12
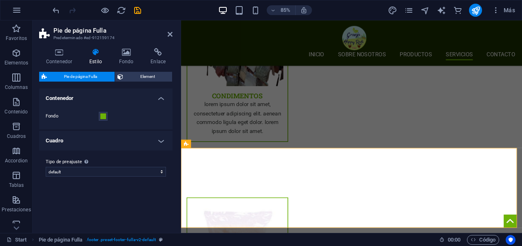
scroll to position [1784, 0]
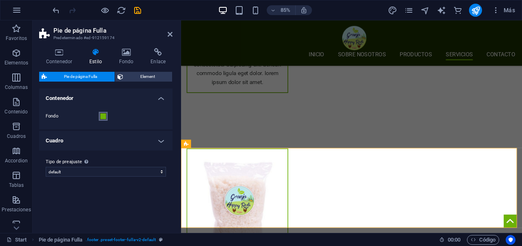
click at [102, 115] on span at bounding box center [103, 116] width 7 height 7
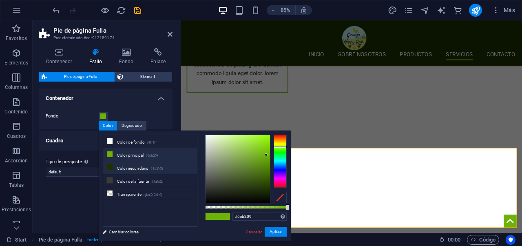
click at [111, 168] on icon at bounding box center [110, 167] width 6 height 6
type input "#1c3100"
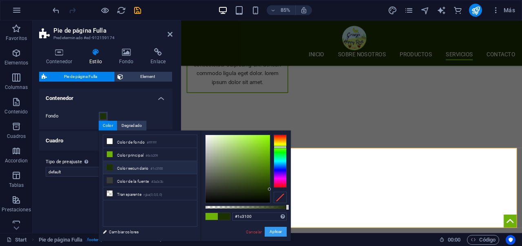
click at [278, 233] on button "Aplicar" at bounding box center [275, 232] width 22 height 10
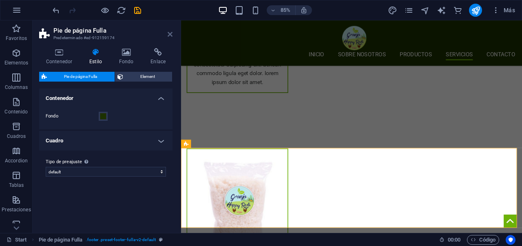
click at [169, 34] on icon at bounding box center [169, 34] width 5 height 7
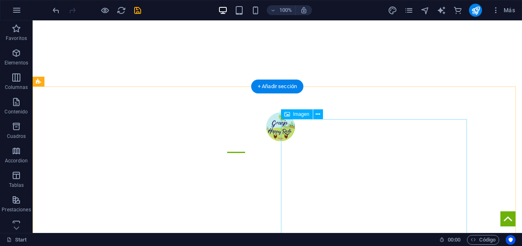
scroll to position [0, 0]
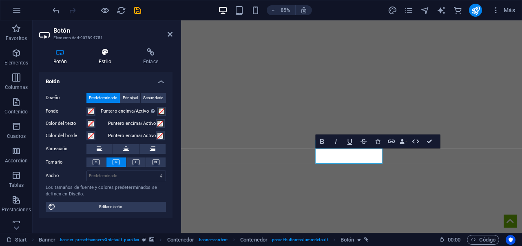
click at [109, 63] on h4 "Estilo" at bounding box center [106, 56] width 44 height 17
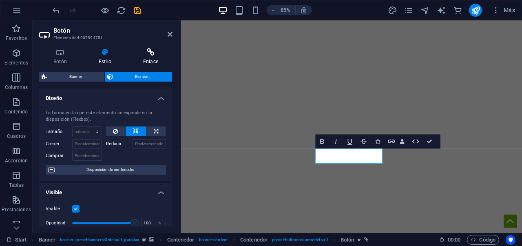
click at [150, 54] on icon at bounding box center [151, 52] width 44 height 8
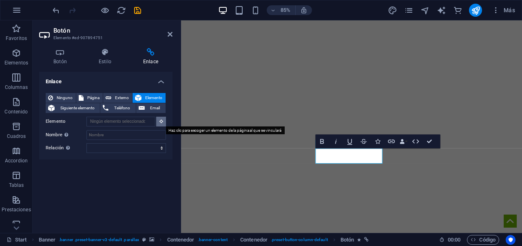
click at [161, 122] on icon at bounding box center [161, 121] width 4 height 4
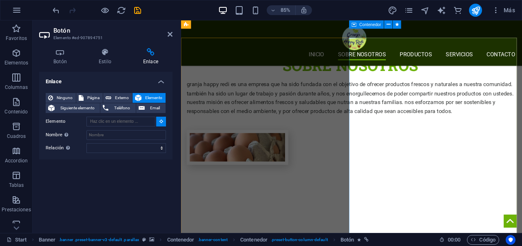
scroll to position [411, 0]
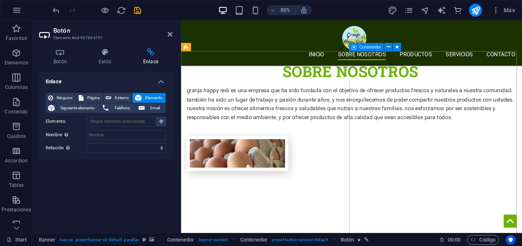
type input "#ed-907894220"
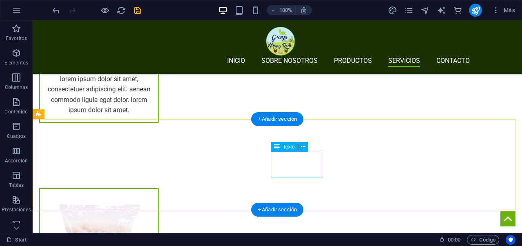
scroll to position [1727, 0]
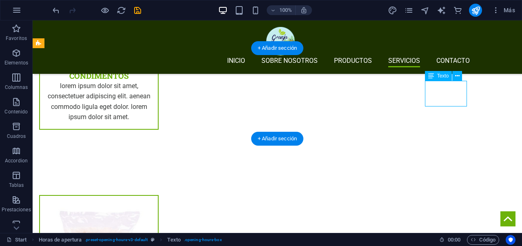
scroll to position [1784, 0]
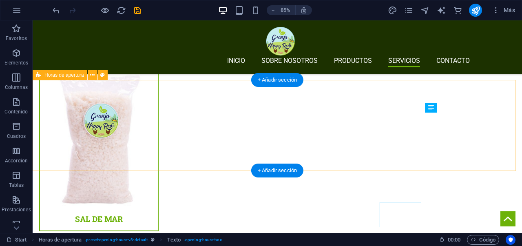
scroll to position [1695, 0]
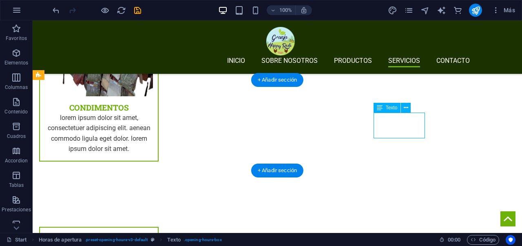
scroll to position [1784, 0]
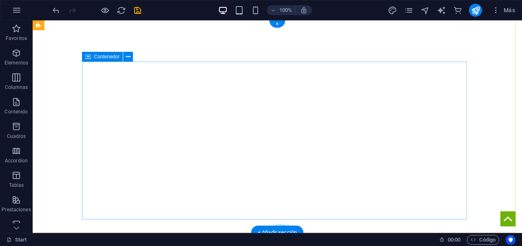
scroll to position [0, 0]
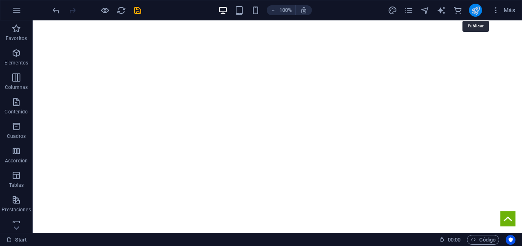
click at [472, 10] on icon "publish" at bounding box center [475, 10] width 9 height 9
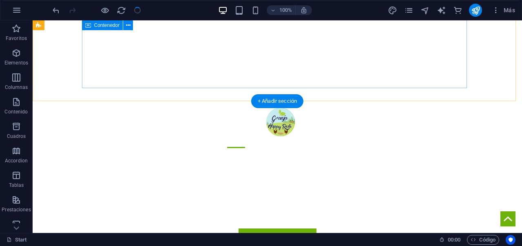
scroll to position [206, 0]
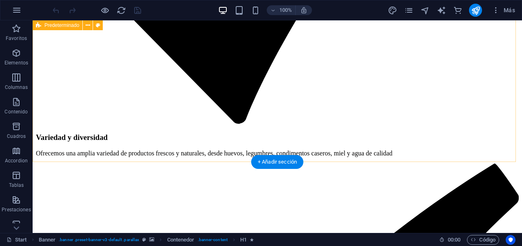
scroll to position [1727, 0]
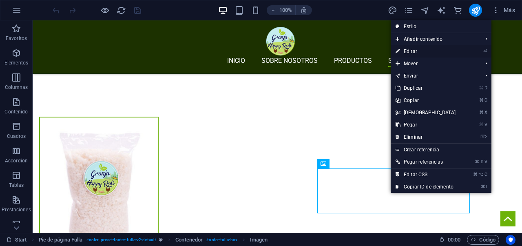
drag, startPoint x: 413, startPoint y: 52, endPoint x: 119, endPoint y: 162, distance: 313.7
click at [413, 52] on link "⏎ Editar" at bounding box center [425, 51] width 70 height 12
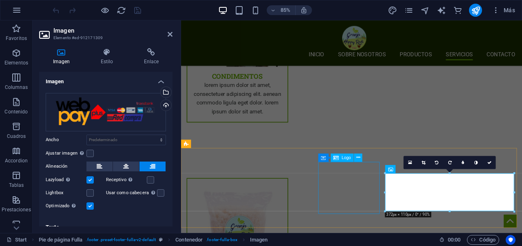
scroll to position [1784, 0]
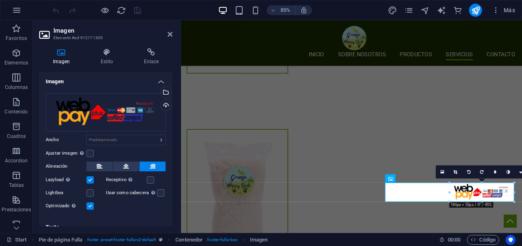
drag, startPoint x: 385, startPoint y: 173, endPoint x: 468, endPoint y: 196, distance: 86.2
type input "186"
select select "px"
click at [520, 173] on icon at bounding box center [521, 172] width 4 height 4
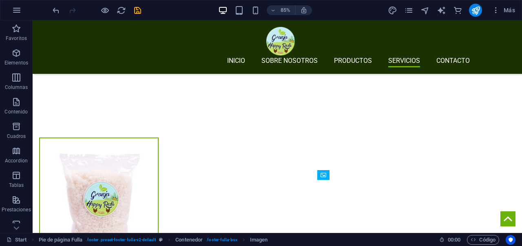
scroll to position [1727, 0]
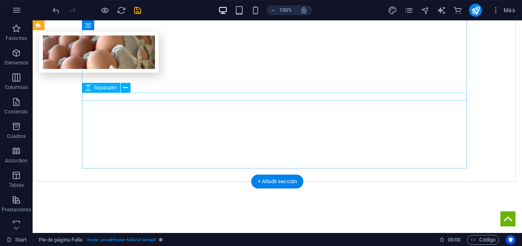
scroll to position [51, 0]
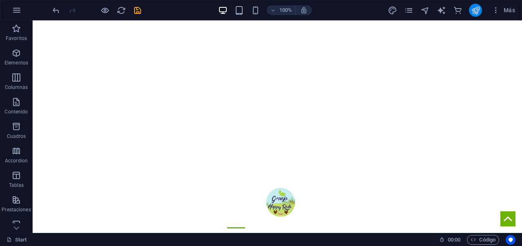
click at [477, 13] on icon "publish" at bounding box center [475, 10] width 9 height 9
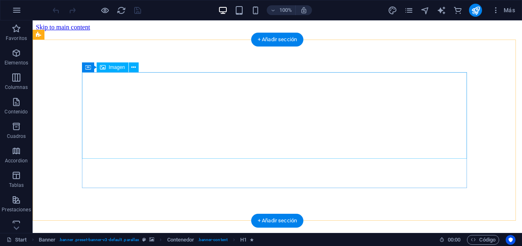
scroll to position [1727, 0]
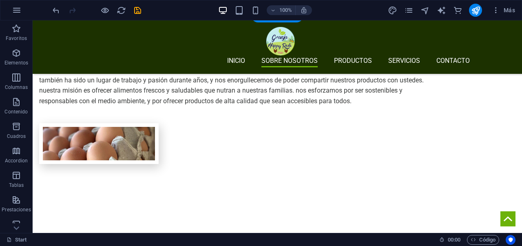
scroll to position [432, 0]
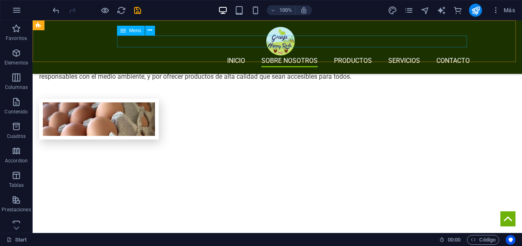
click at [194, 55] on nav "INICIO SOBRE NOSOTROS PRODUCTOS SERVICIOS CONTACTO" at bounding box center [280, 61] width 378 height 12
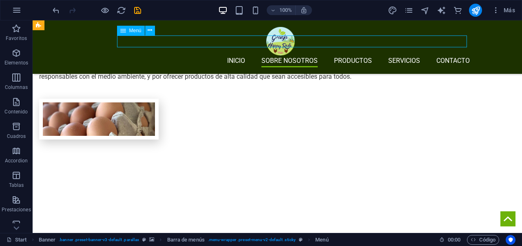
click at [194, 55] on nav "INICIO SOBRE NOSOTROS PRODUCTOS SERVICIOS CONTACTO" at bounding box center [280, 61] width 378 height 12
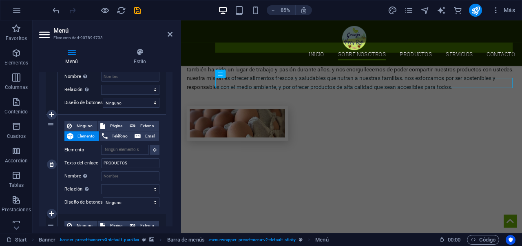
scroll to position [445, 0]
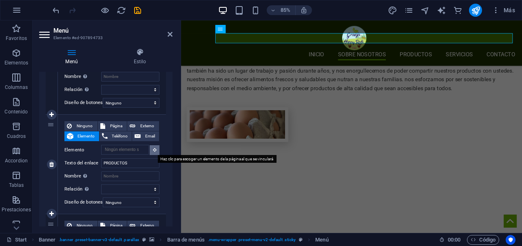
click at [153, 150] on icon at bounding box center [155, 150] width 4 height 4
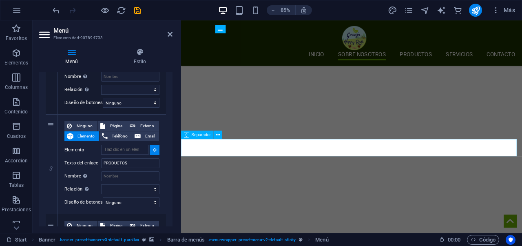
scroll to position [649, 0]
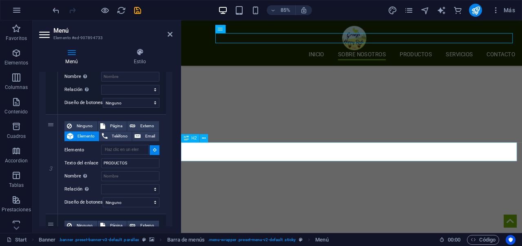
select select
type input "#ed-910221978"
select select
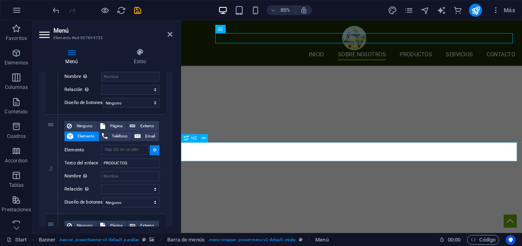
select select
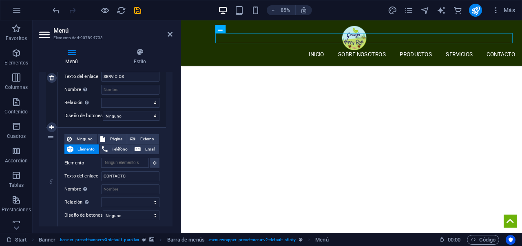
scroll to position [428, 0]
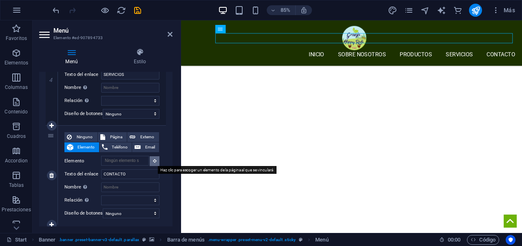
click at [154, 159] on icon at bounding box center [155, 161] width 4 height 4
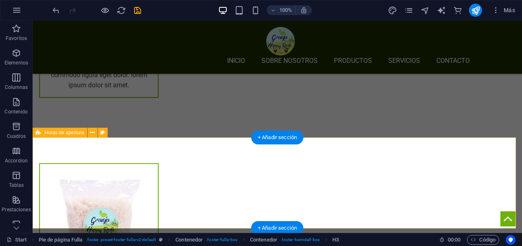
scroll to position [1727, 0]
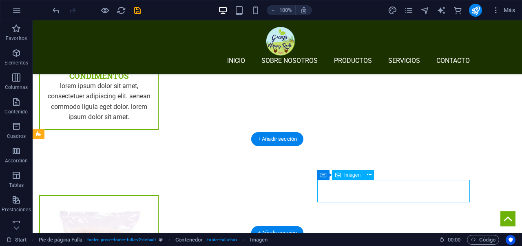
select select "px"
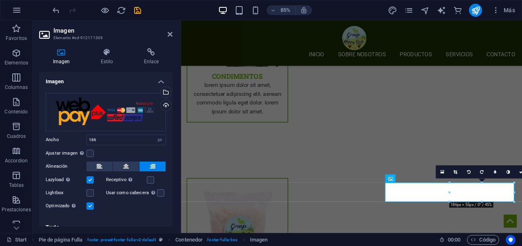
scroll to position [1784, 0]
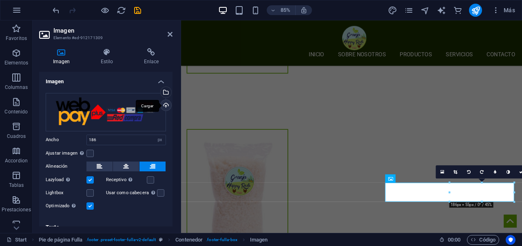
click at [163, 104] on div "Cargar" at bounding box center [165, 106] width 12 height 12
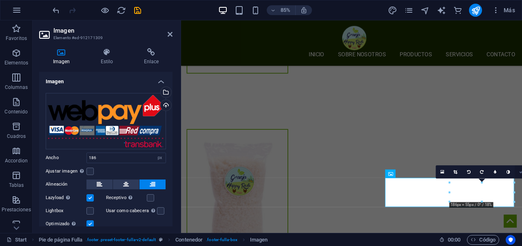
click at [519, 173] on icon at bounding box center [521, 172] width 4 height 4
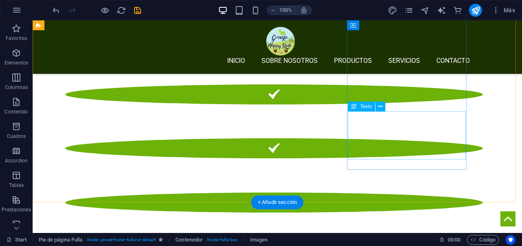
scroll to position [804, 0]
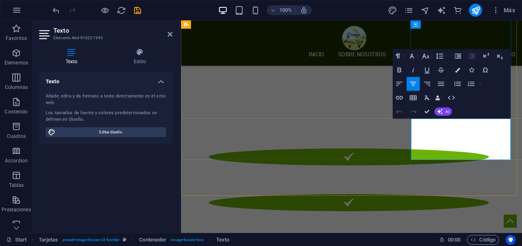
scroll to position [892, 0]
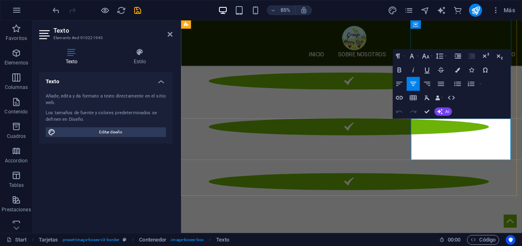
drag, startPoint x: 555, startPoint y: 170, endPoint x: 464, endPoint y: 144, distance: 94.9
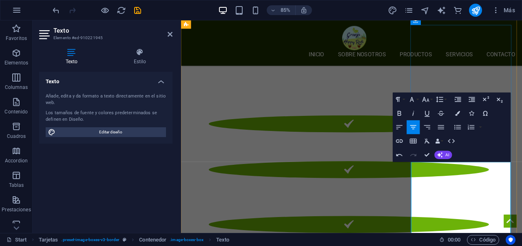
scroll to position [841, 0]
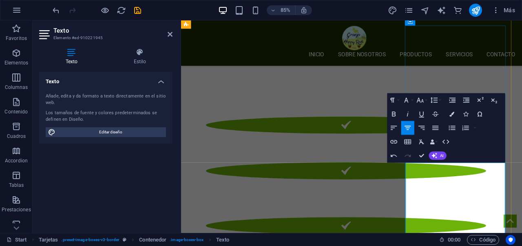
drag, startPoint x: 493, startPoint y: 200, endPoint x: 471, endPoint y: 198, distance: 22.1
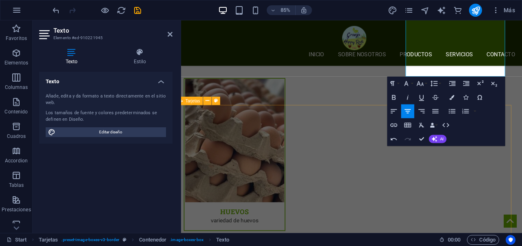
scroll to position [1136, 7]
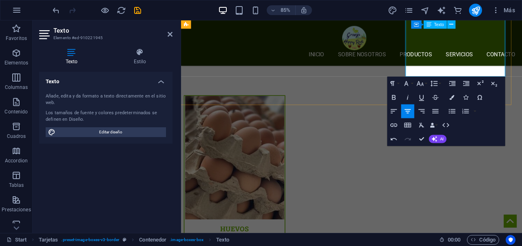
drag, startPoint x: 486, startPoint y: 197, endPoint x: 538, endPoint y: 77, distance: 131.0
click at [452, 112] on icon "button" at bounding box center [451, 111] width 8 height 8
click at [450, 112] on icon "button" at bounding box center [451, 111] width 8 height 8
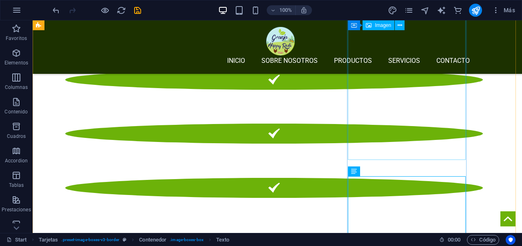
scroll to position [760, 0]
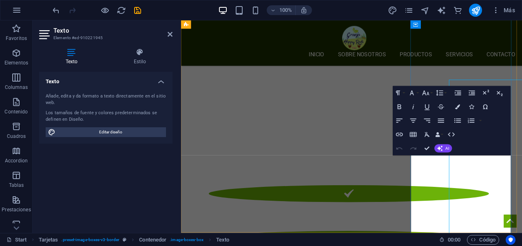
scroll to position [849, 0]
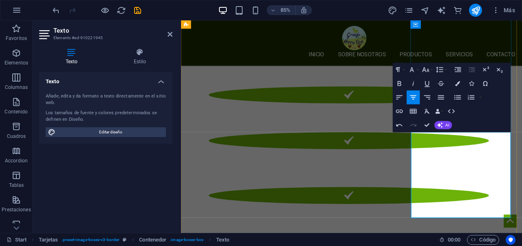
scroll to position [875, 0]
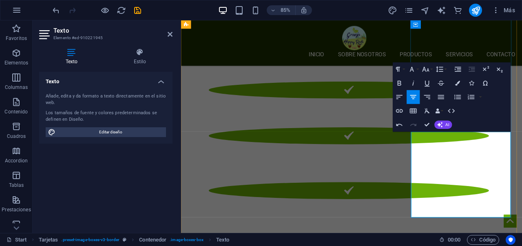
scroll to position [888, 0]
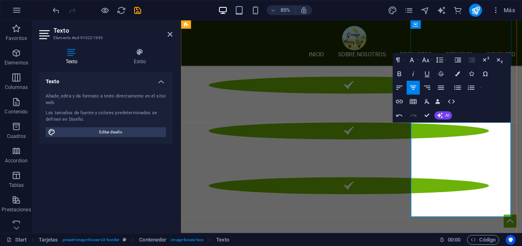
drag, startPoint x: 545, startPoint y: 240, endPoint x: 489, endPoint y: 159, distance: 98.7
click at [402, 87] on icon "button" at bounding box center [399, 88] width 8 height 8
click at [414, 85] on icon "button" at bounding box center [413, 88] width 8 height 8
click at [427, 90] on icon "button" at bounding box center [427, 88] width 8 height 8
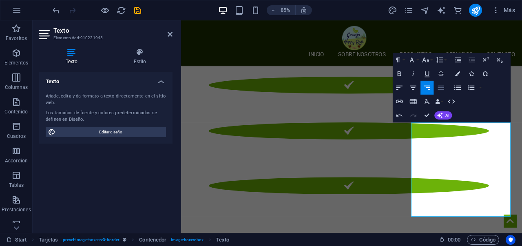
click at [436, 87] on button "Align Justify" at bounding box center [440, 88] width 13 height 14
click at [457, 90] on icon "button" at bounding box center [457, 88] width 8 height 8
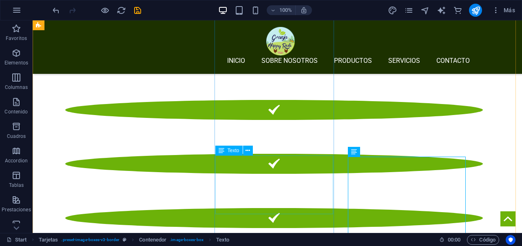
scroll to position [801, 0]
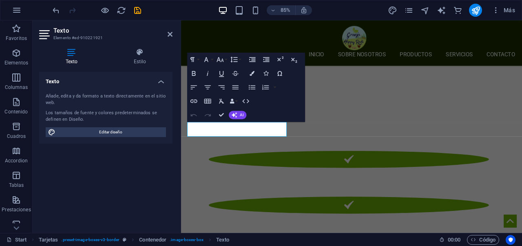
scroll to position [890, 0]
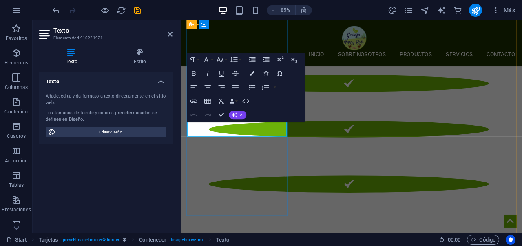
drag, startPoint x: 221, startPoint y: 115, endPoint x: 189, endPoint y: 95, distance: 38.2
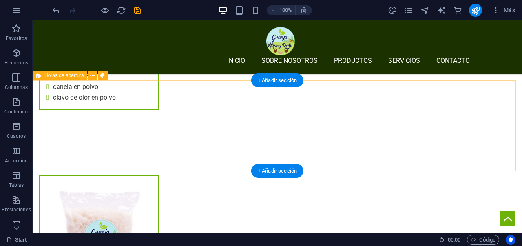
scroll to position [1780, 0]
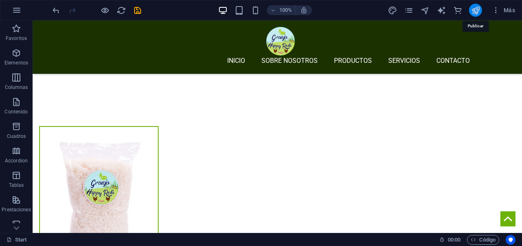
click at [475, 11] on icon "publish" at bounding box center [475, 10] width 9 height 9
